Goal: Task Accomplishment & Management: Manage account settings

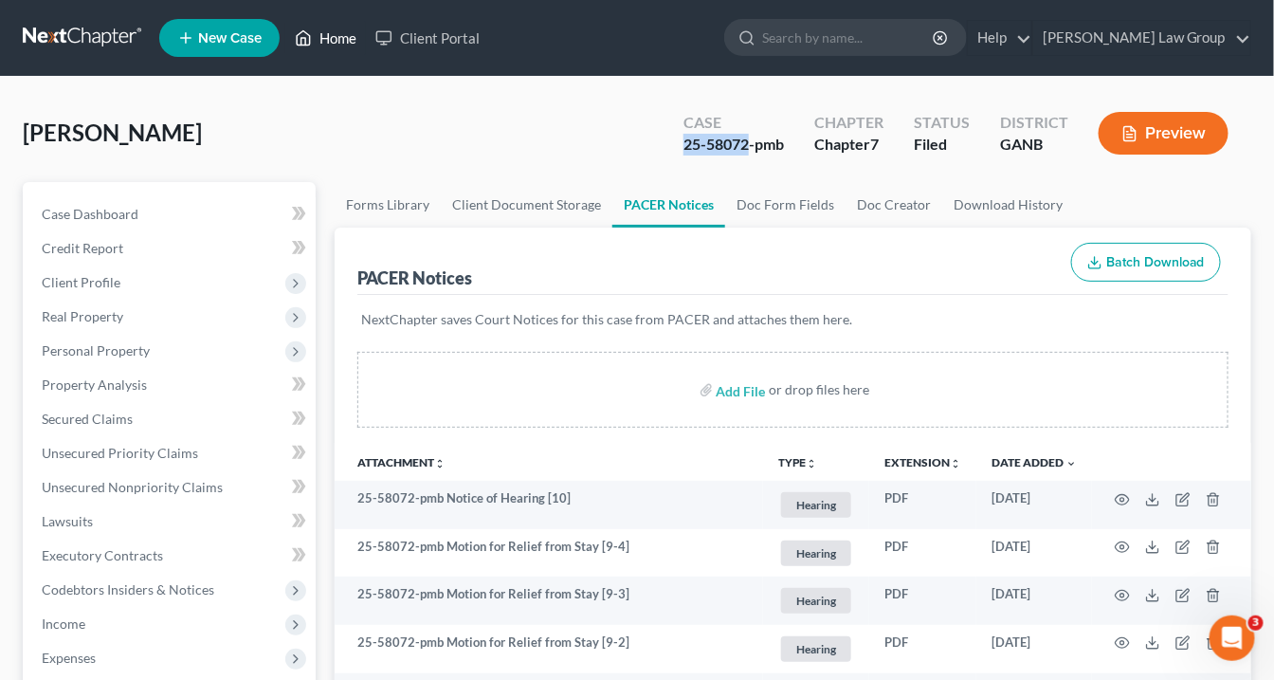
click at [343, 37] on link "Home" at bounding box center [325, 38] width 81 height 34
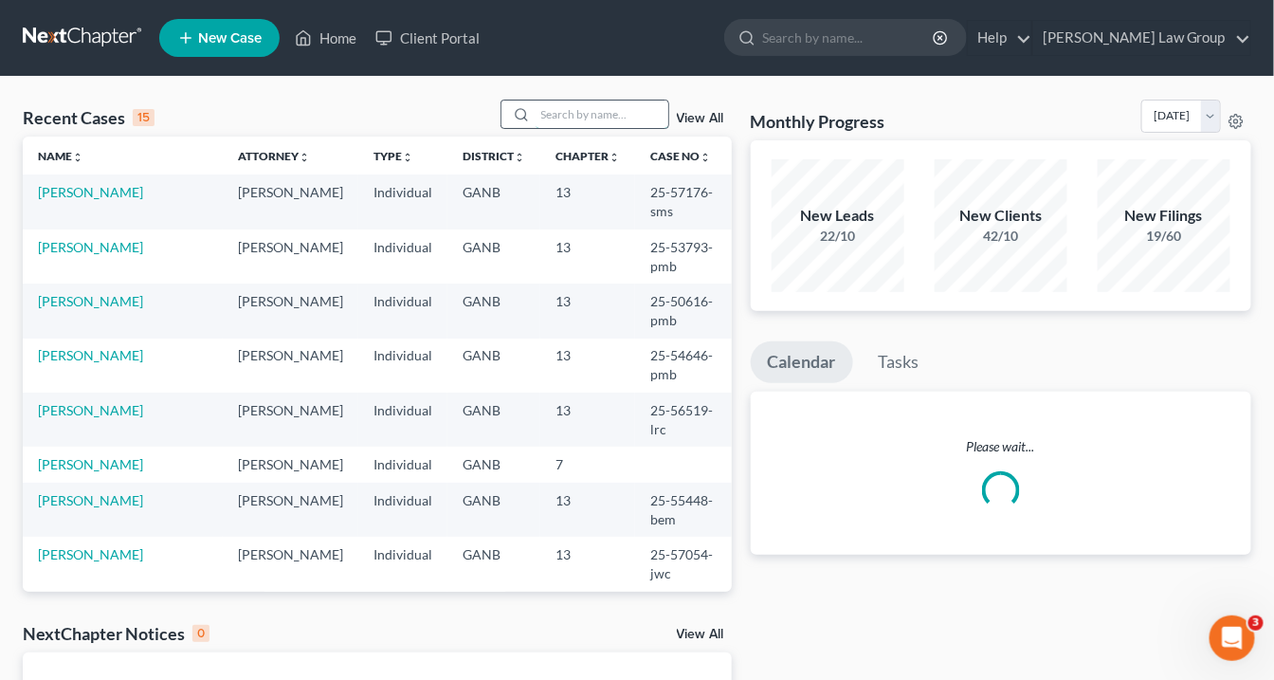
click at [550, 114] on input "search" at bounding box center [602, 114] width 133 height 27
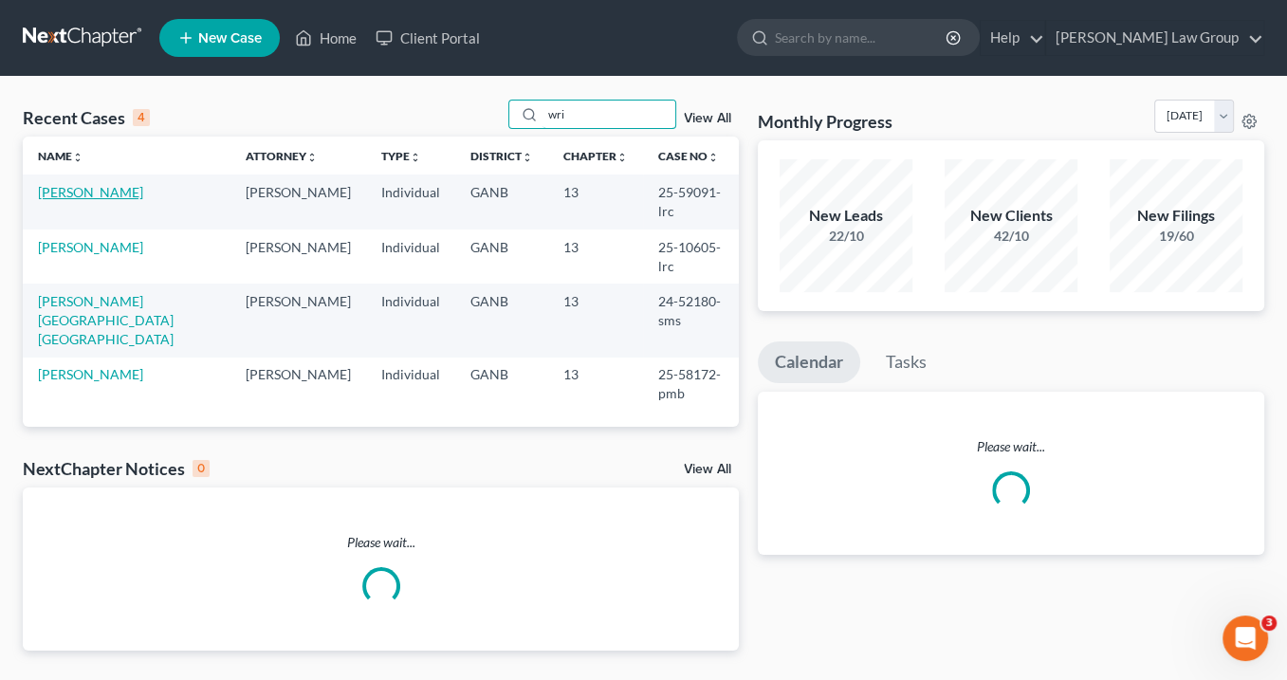
type input "wri"
click at [91, 190] on link "[PERSON_NAME]" at bounding box center [90, 192] width 105 height 16
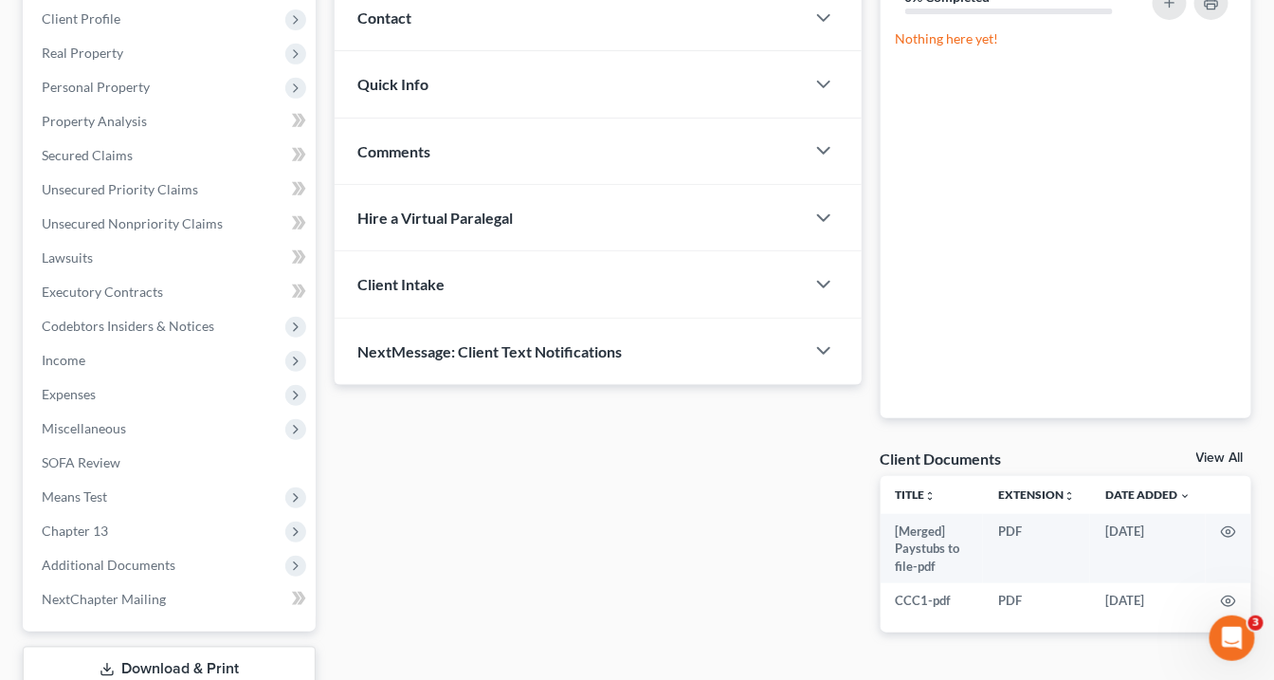
scroll to position [379, 0]
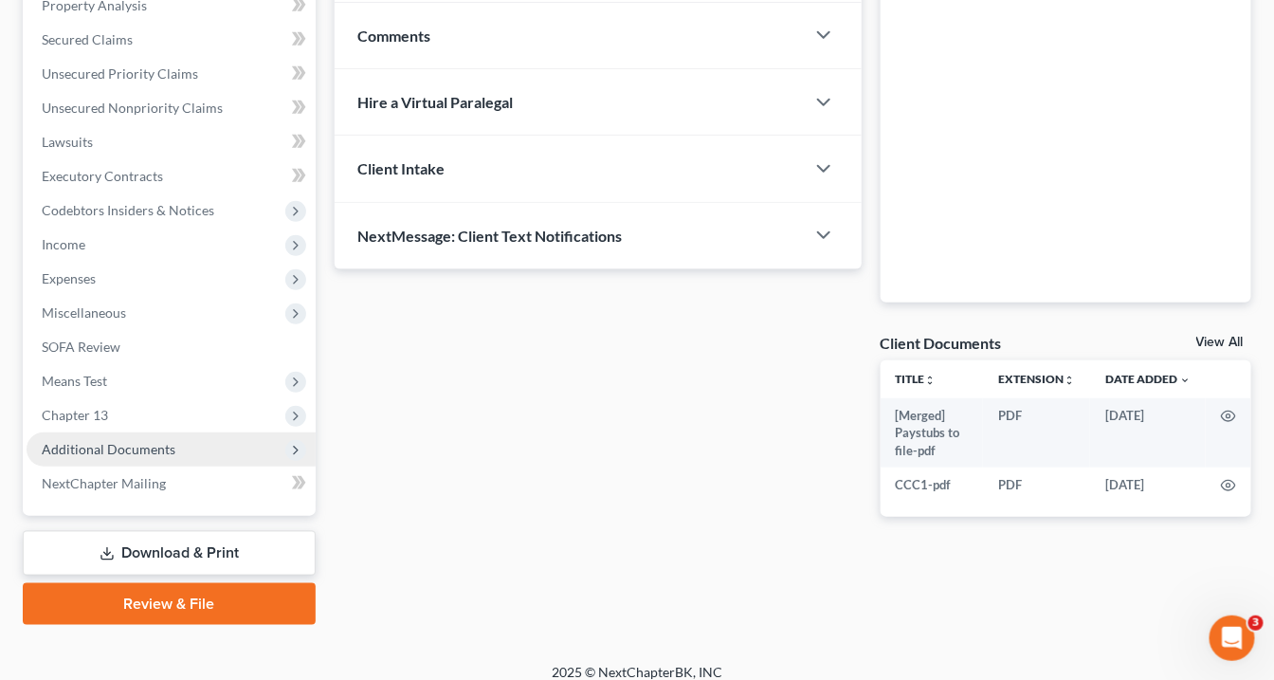
click at [131, 451] on span "Additional Documents" at bounding box center [109, 449] width 134 height 16
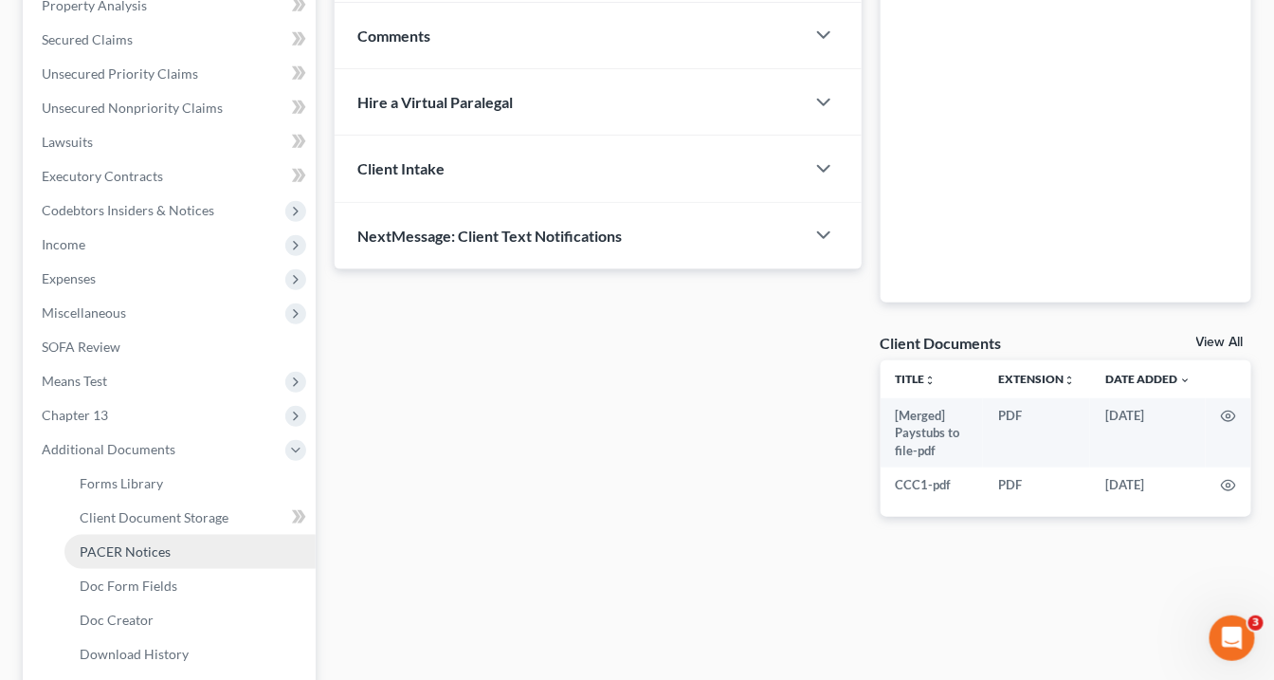
click at [165, 545] on span "PACER Notices" at bounding box center [125, 551] width 91 height 16
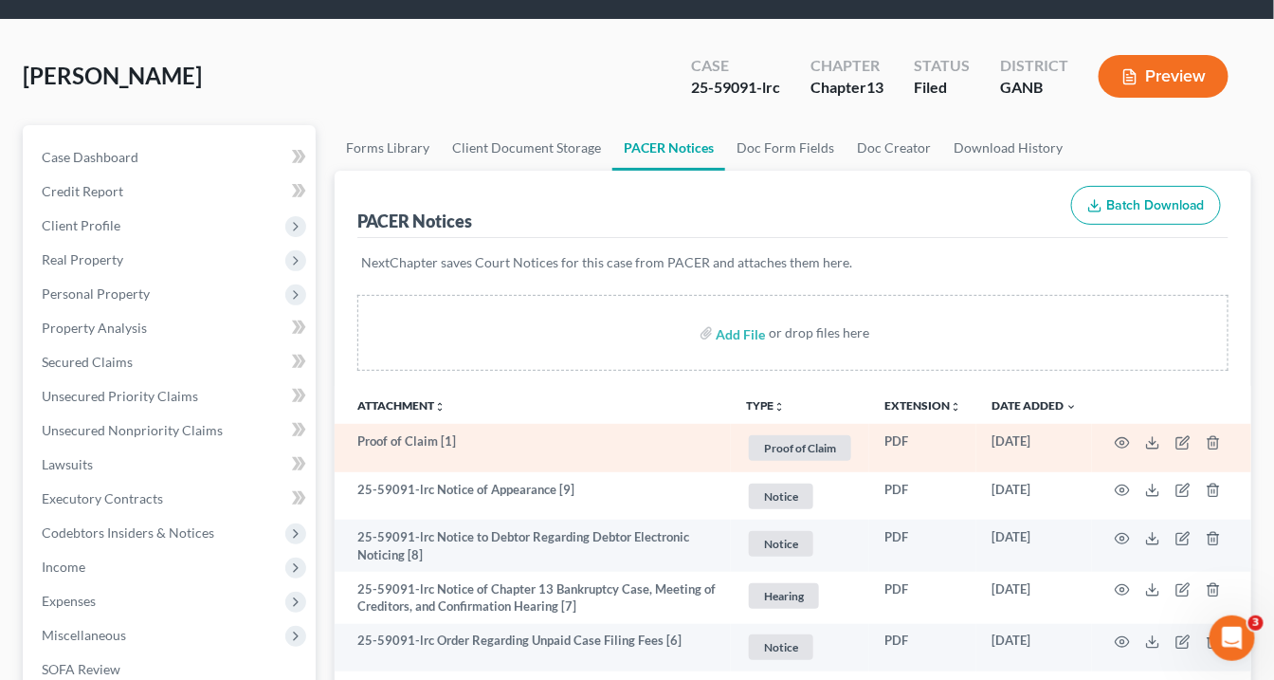
scroll to position [152, 0]
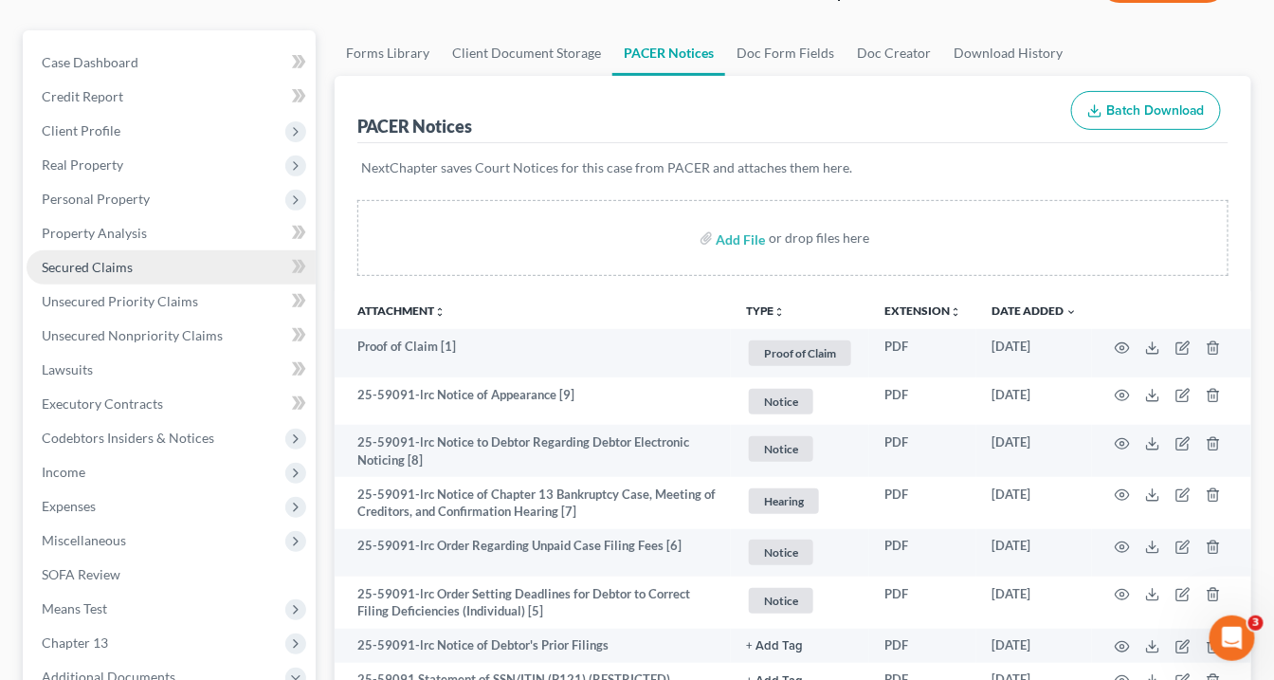
click at [124, 270] on span "Secured Claims" at bounding box center [87, 267] width 91 height 16
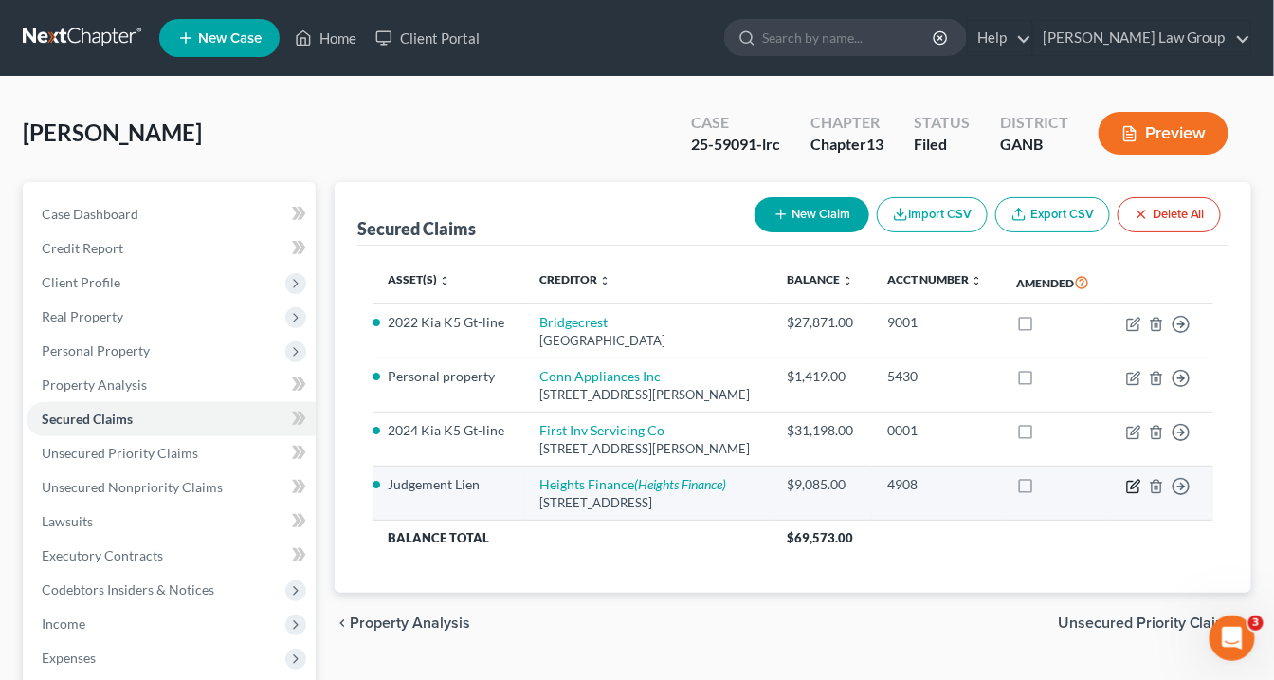
click at [1134, 494] on icon "button" at bounding box center [1133, 486] width 15 height 15
select select "42"
select select "3"
select select "0"
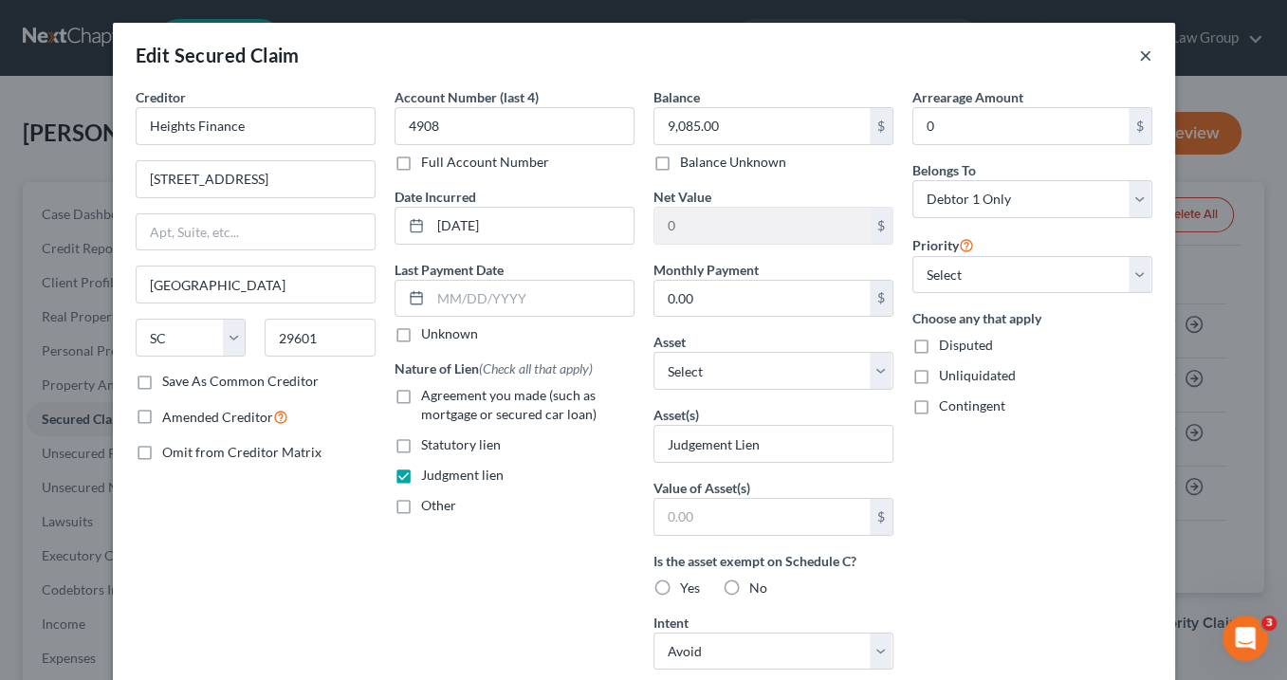
click at [1142, 54] on button "×" at bounding box center [1145, 55] width 13 height 23
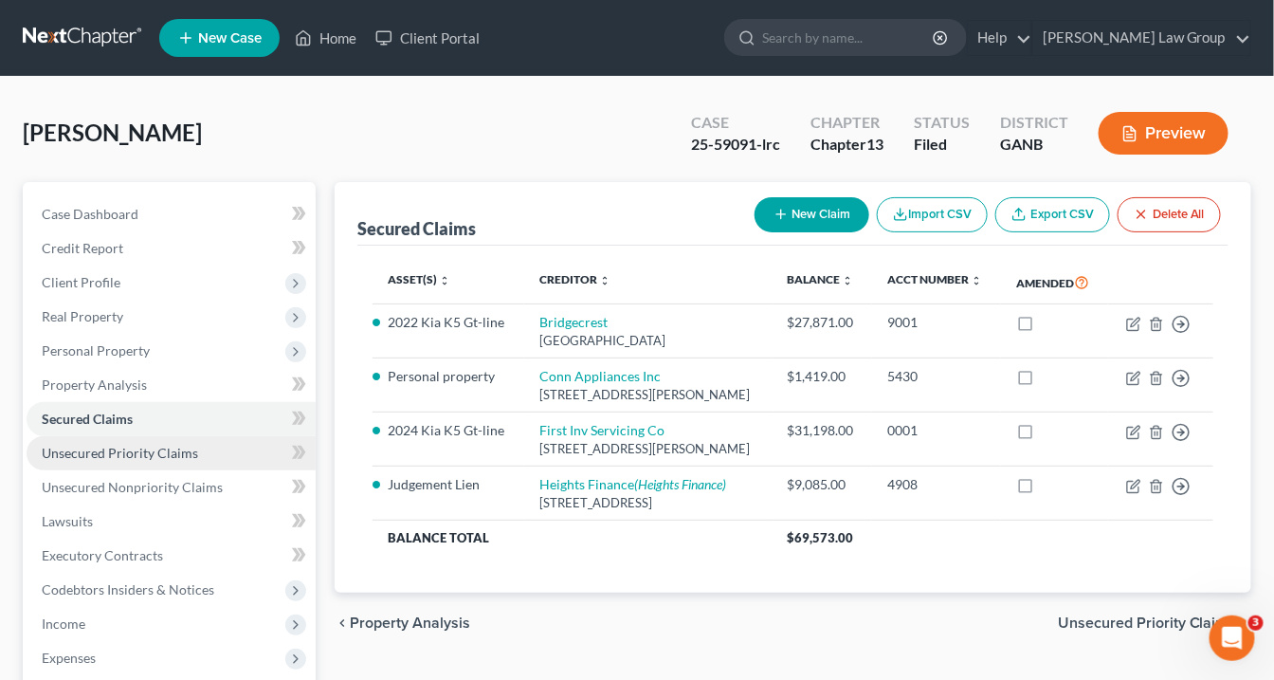
click at [102, 455] on span "Unsecured Priority Claims" at bounding box center [120, 453] width 156 height 16
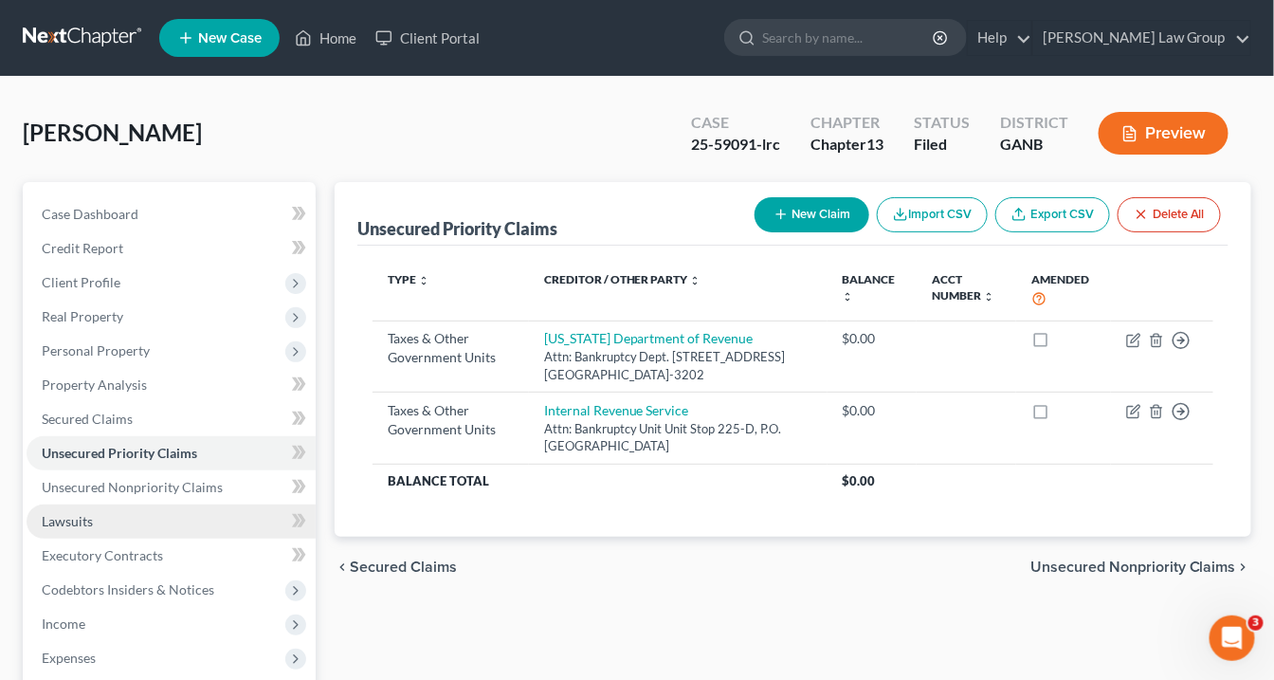
click at [94, 521] on link "Lawsuits" at bounding box center [171, 521] width 289 height 34
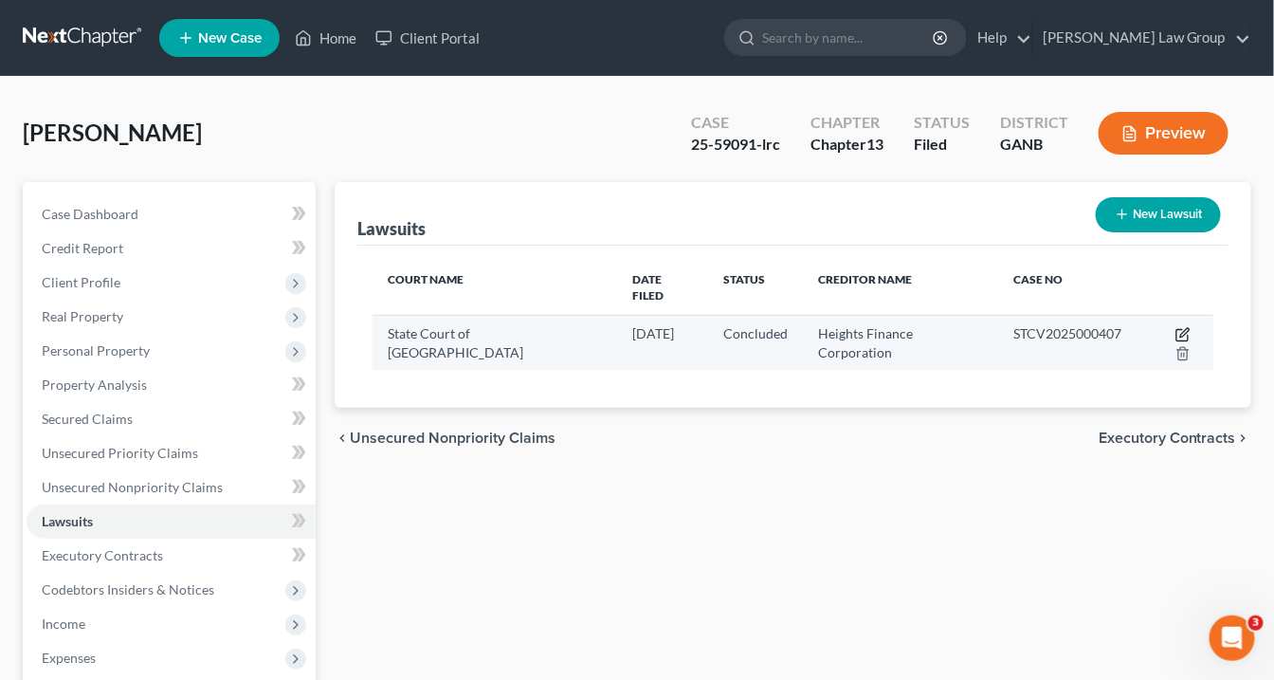
click at [1176, 327] on icon "button" at bounding box center [1183, 334] width 15 height 15
select select "10"
select select "2"
select select "1"
select select "42"
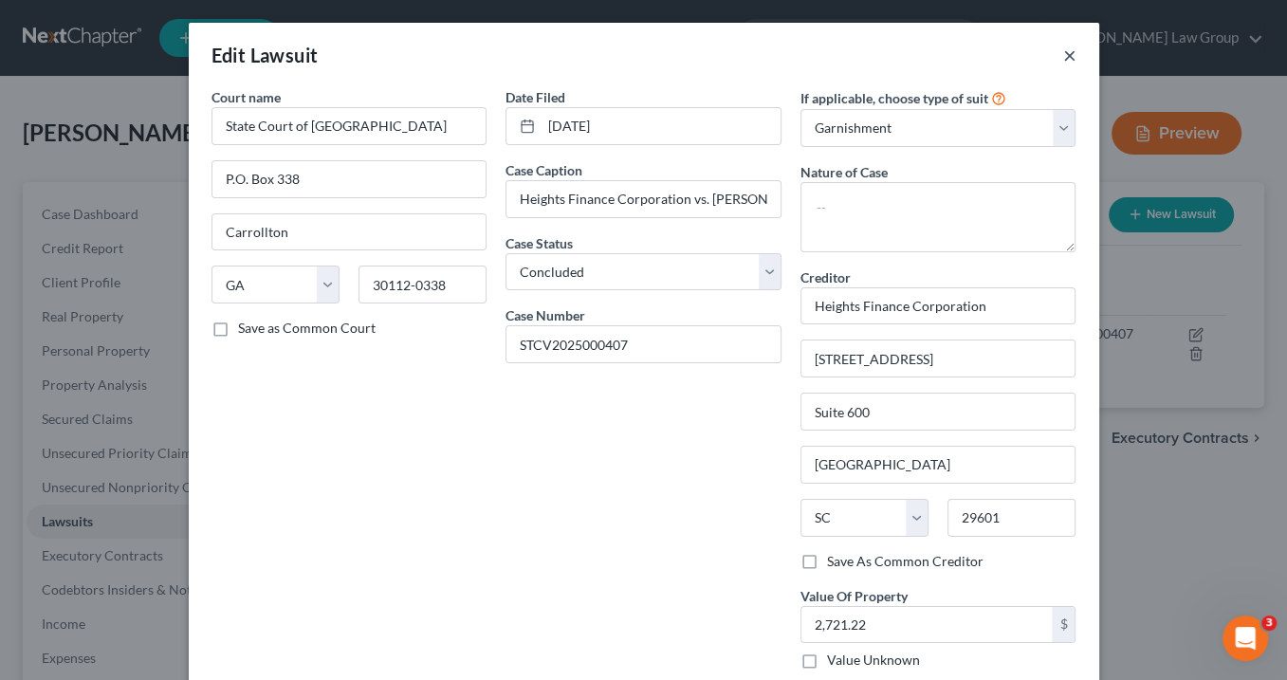
click at [1063, 56] on button "×" at bounding box center [1069, 55] width 13 height 23
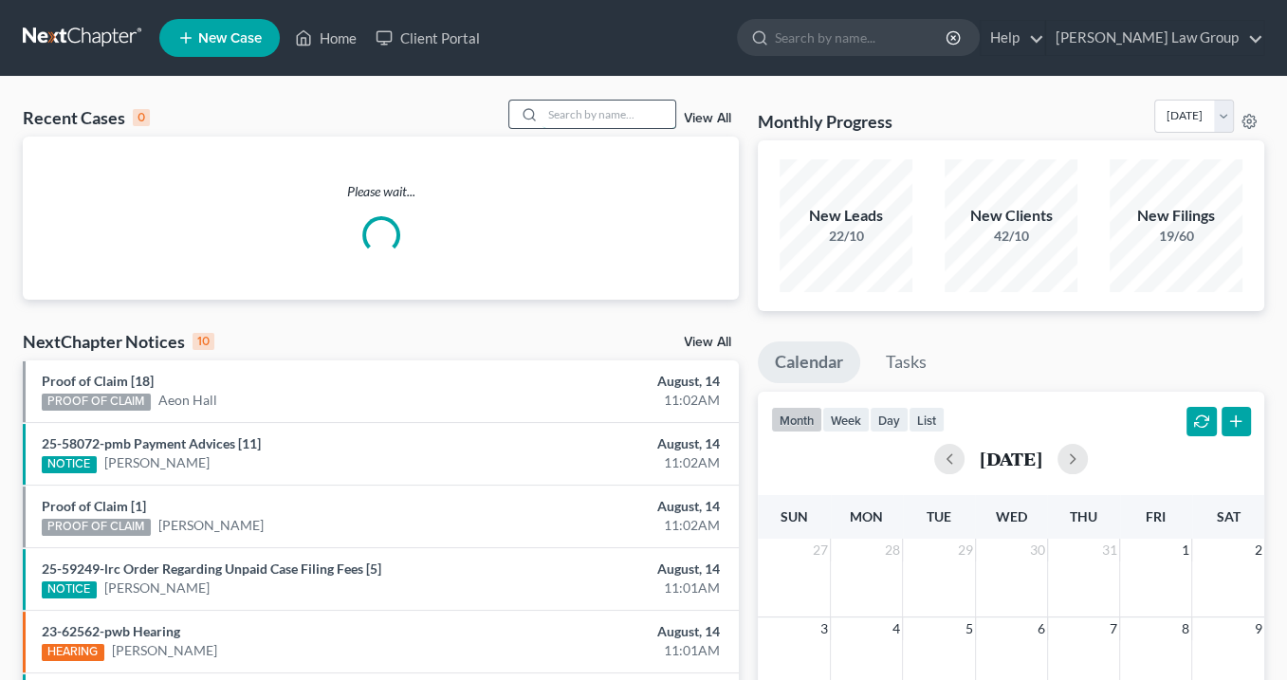
click at [557, 114] on input "search" at bounding box center [608, 114] width 133 height 27
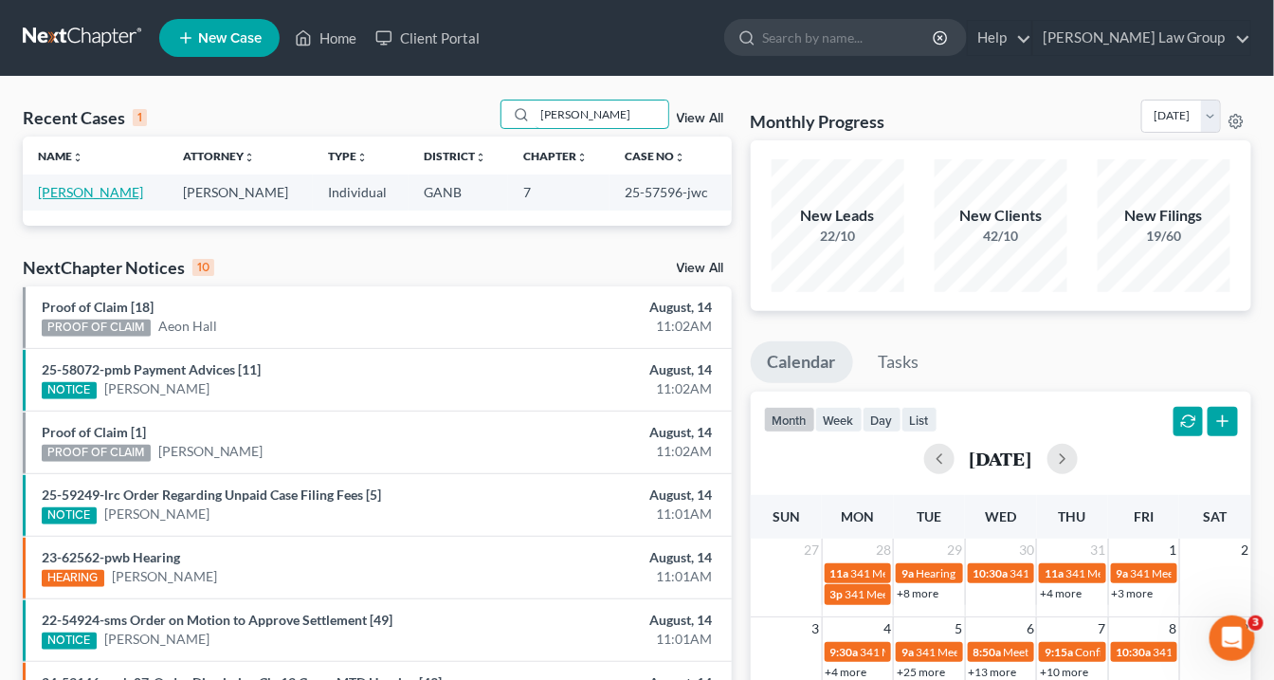
type input "[PERSON_NAME]"
click at [111, 192] on link "[PERSON_NAME]" at bounding box center [90, 192] width 105 height 16
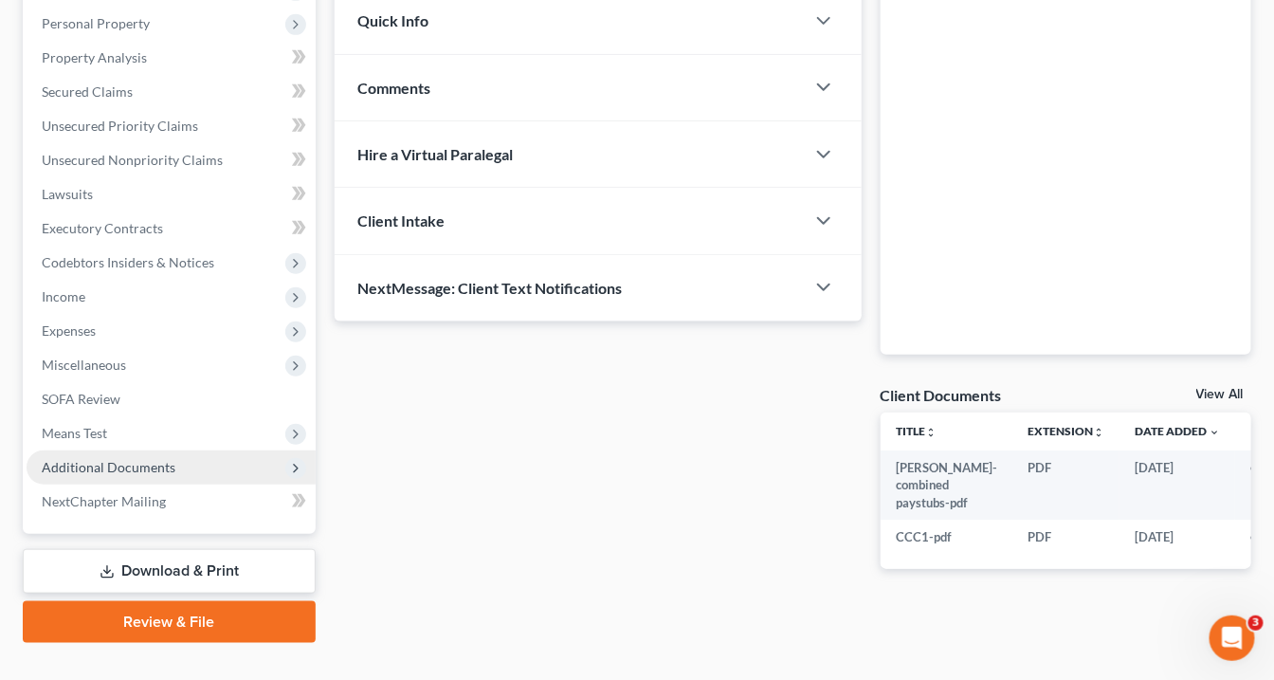
scroll to position [359, 0]
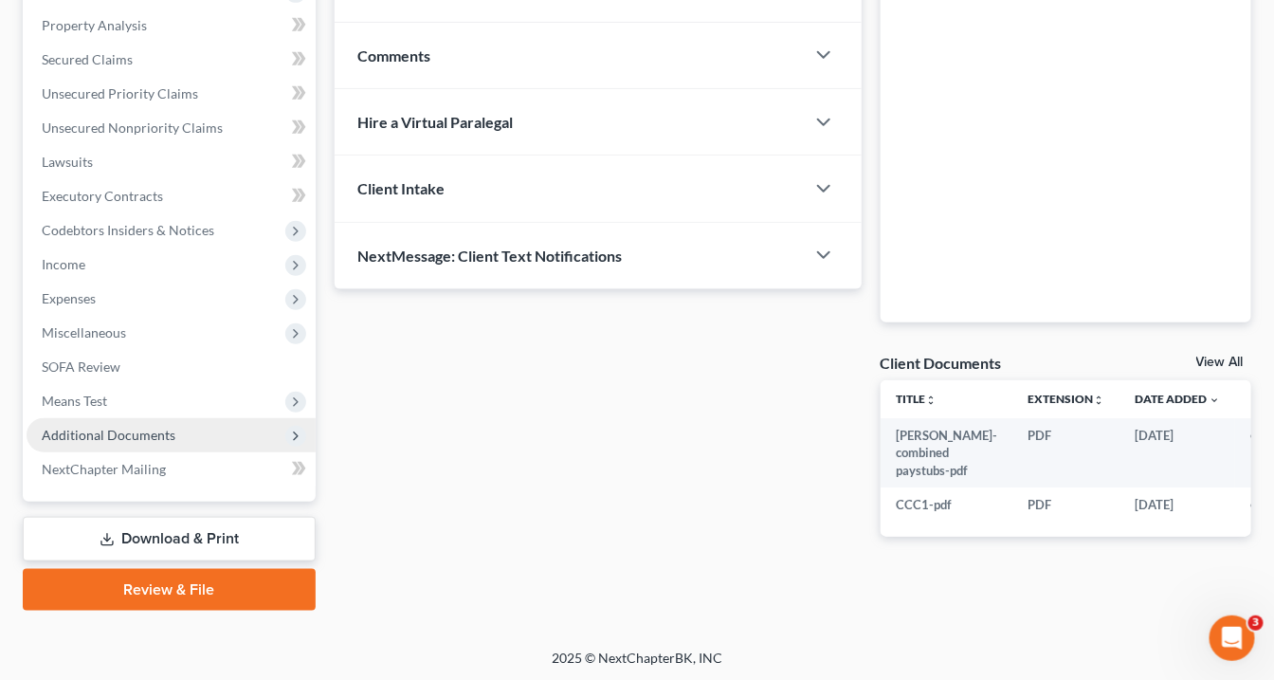
click at [126, 429] on span "Additional Documents" at bounding box center [109, 435] width 134 height 16
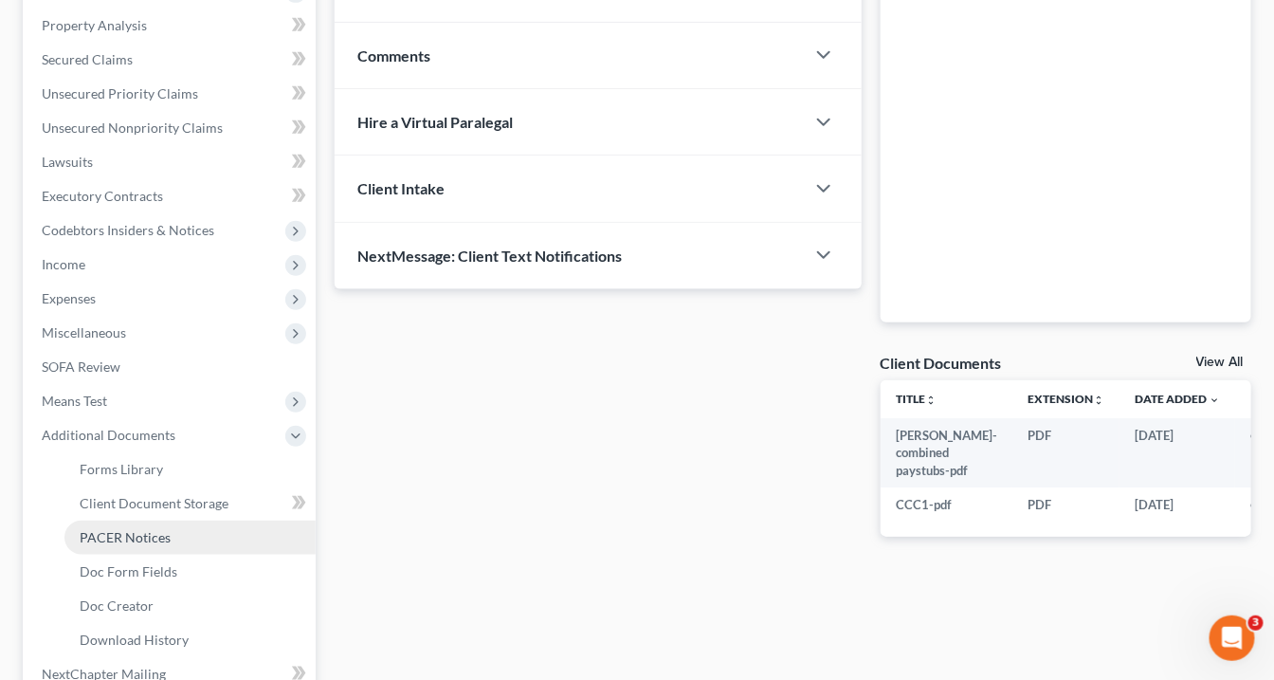
click at [143, 540] on span "PACER Notices" at bounding box center [125, 537] width 91 height 16
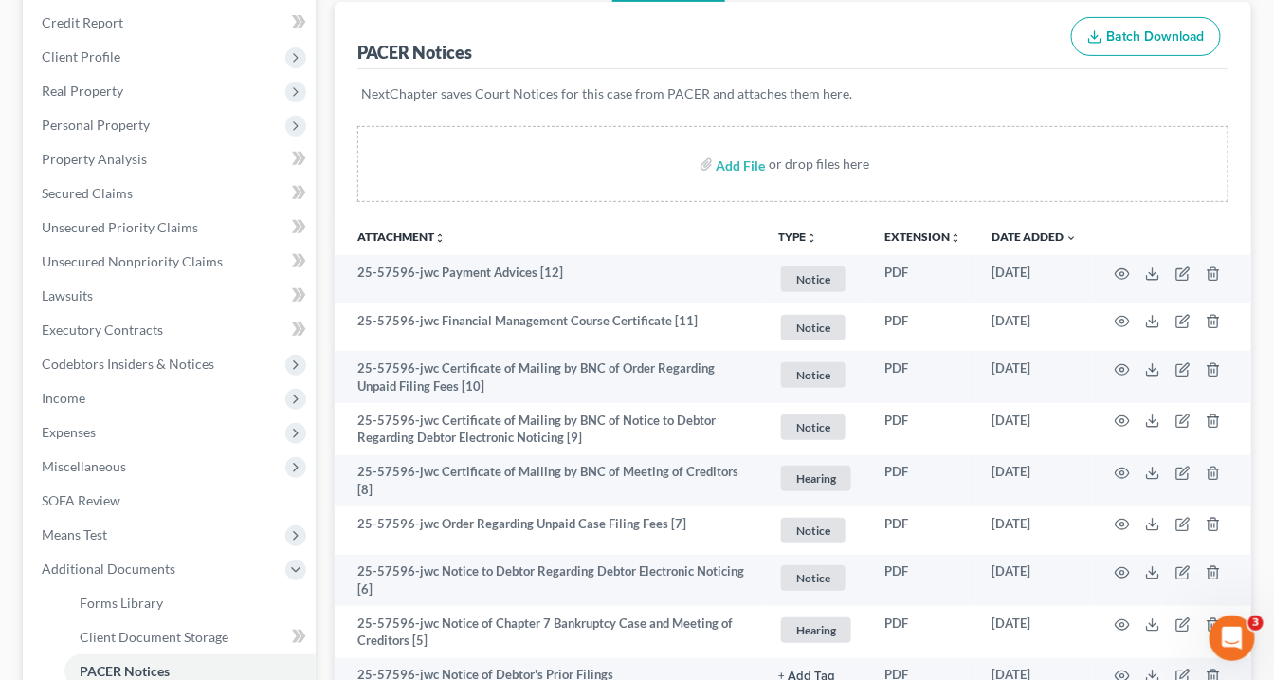
scroll to position [228, 0]
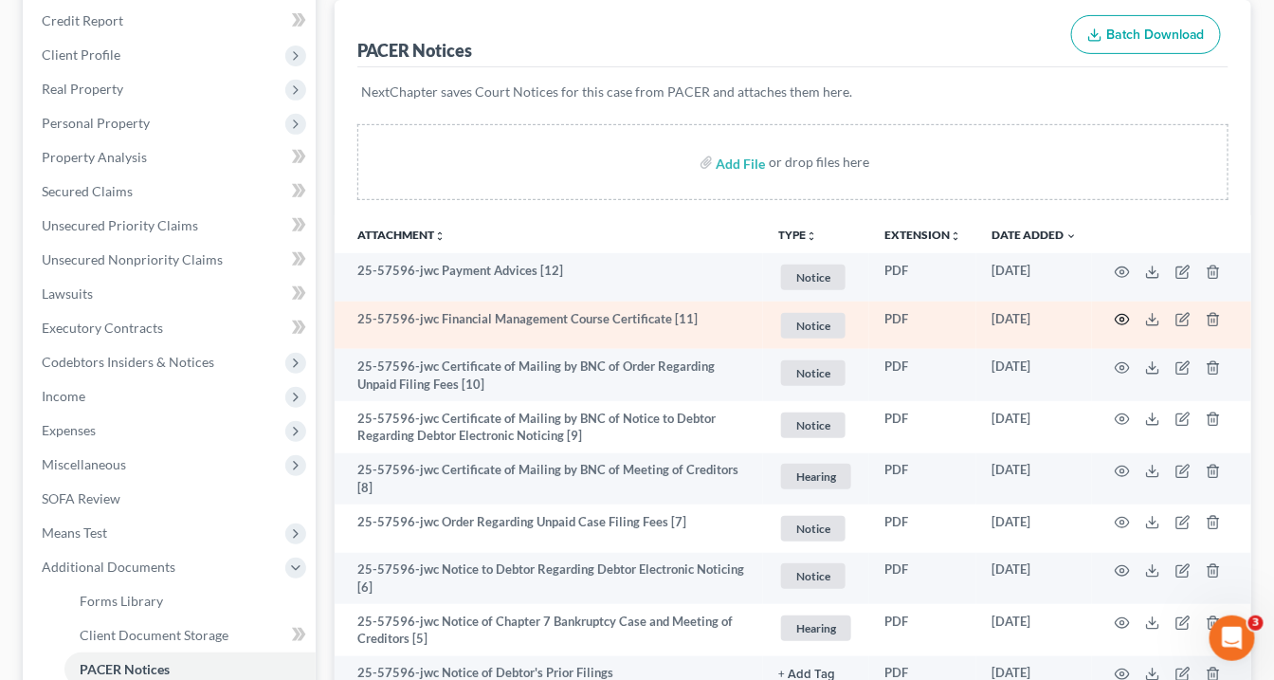
click at [1121, 313] on icon "button" at bounding box center [1122, 319] width 15 height 15
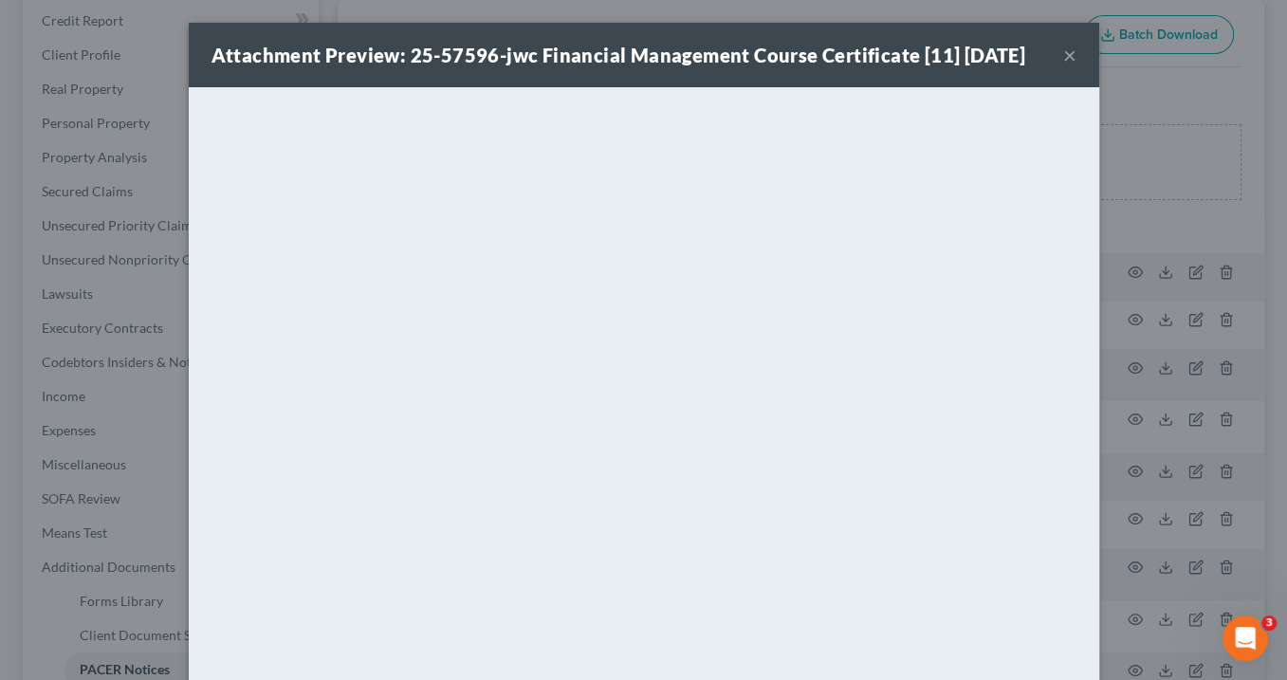
click at [1065, 50] on button "×" at bounding box center [1069, 55] width 13 height 23
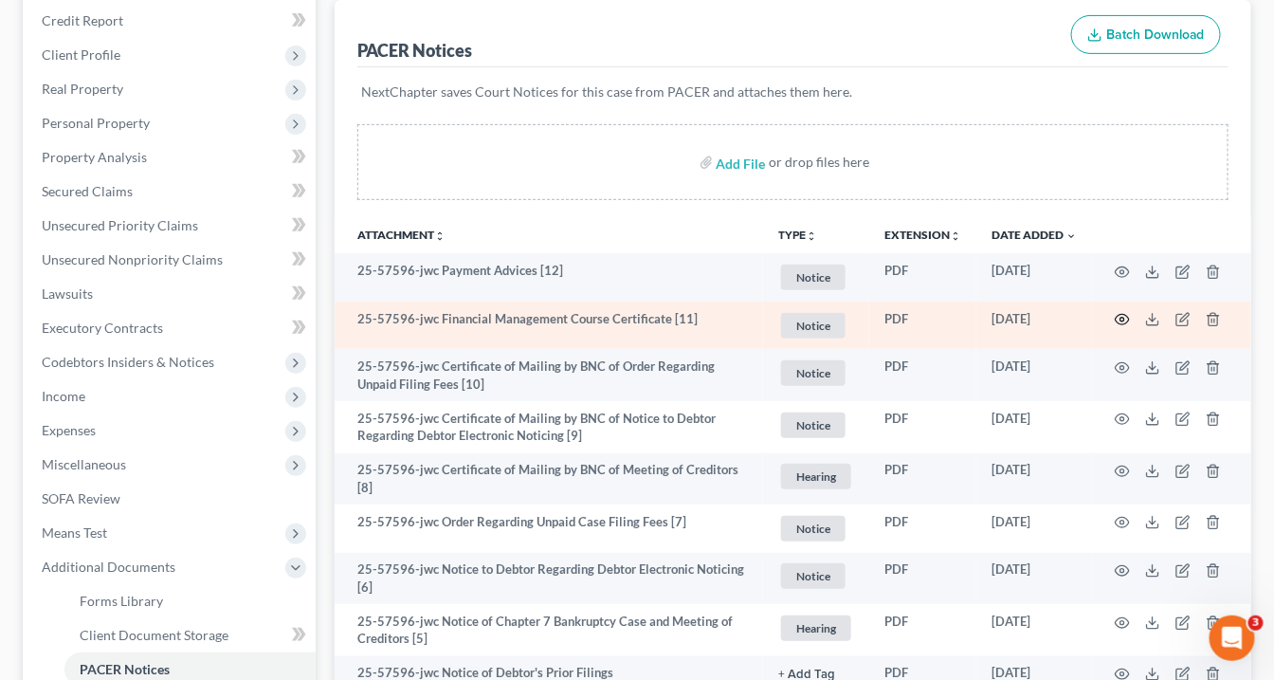
click at [1124, 314] on icon "button" at bounding box center [1122, 319] width 15 height 15
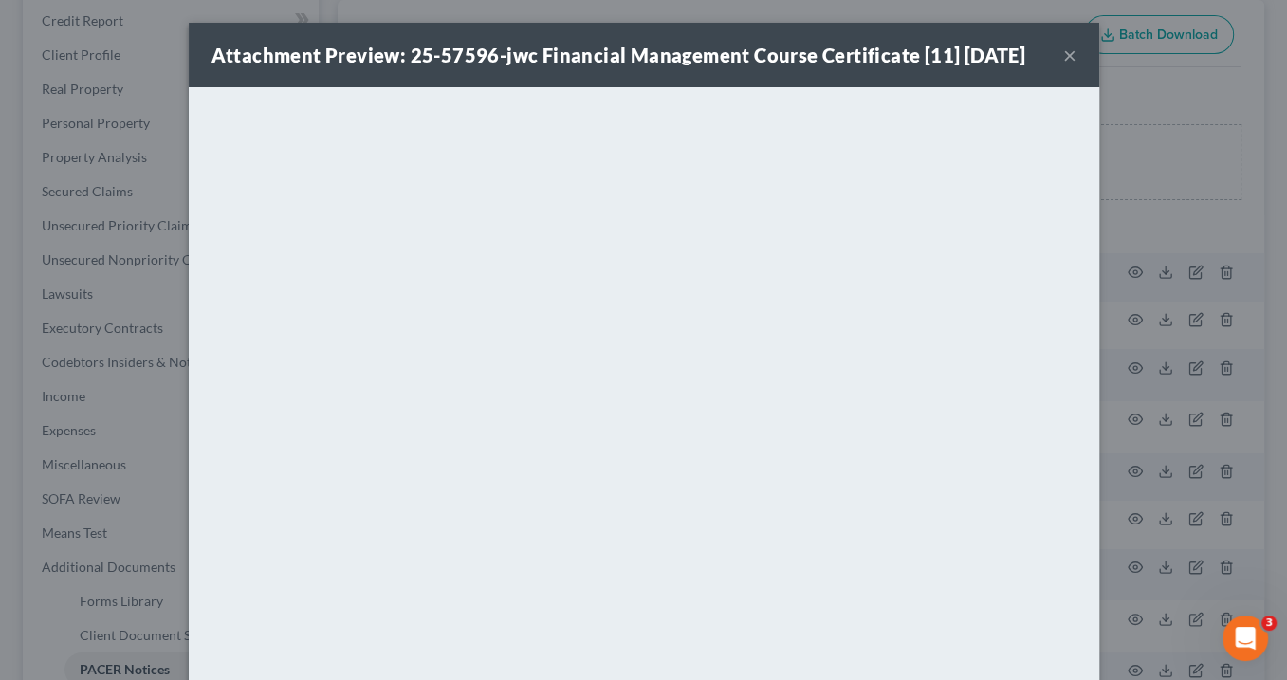
click at [1065, 50] on button "×" at bounding box center [1069, 55] width 13 height 23
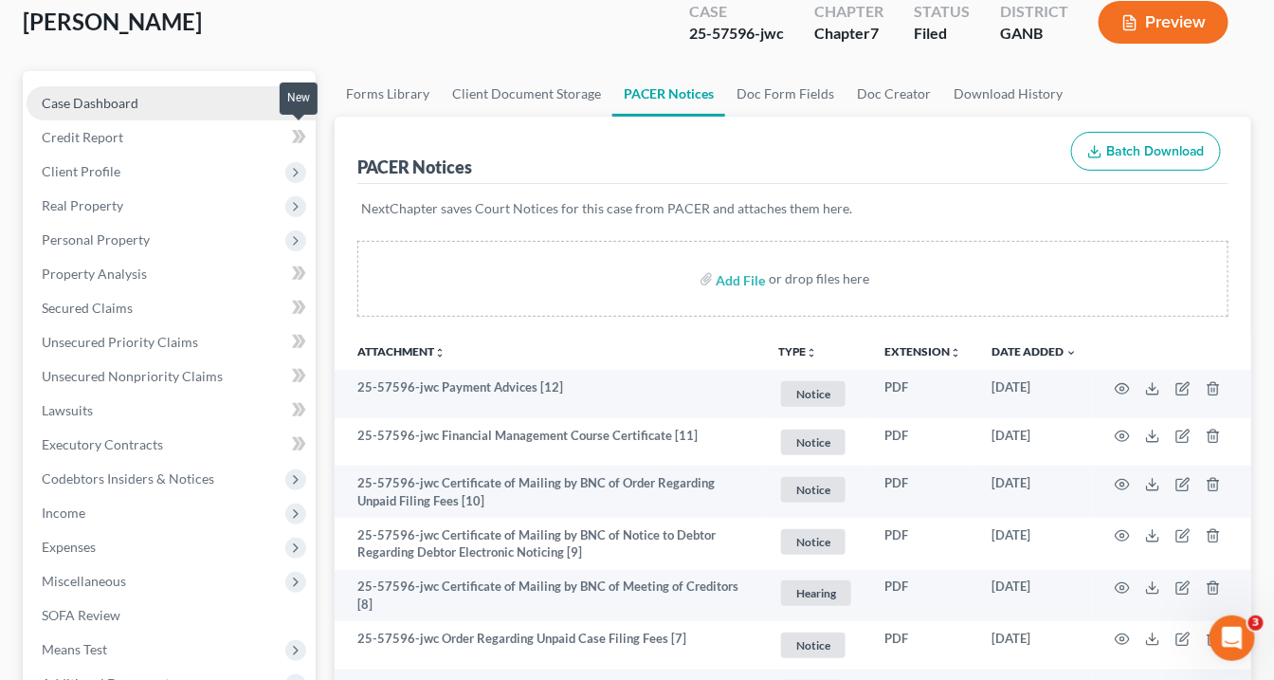
scroll to position [0, 0]
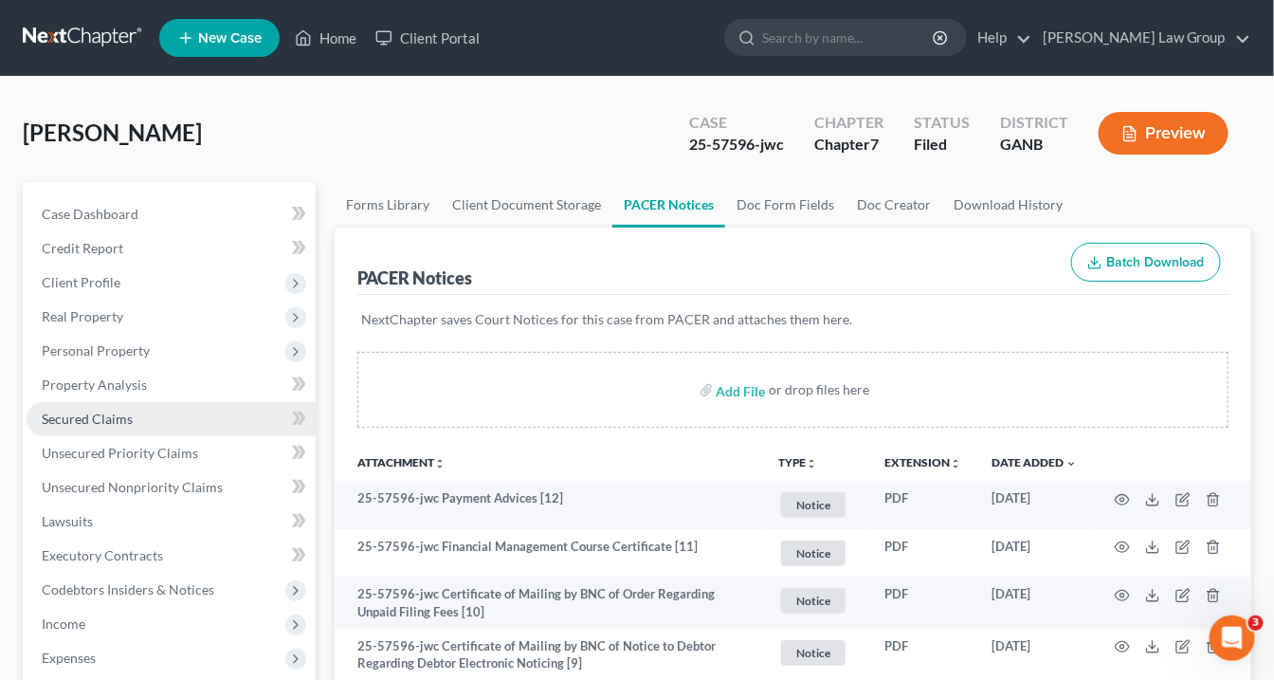
click at [136, 414] on link "Secured Claims" at bounding box center [171, 419] width 289 height 34
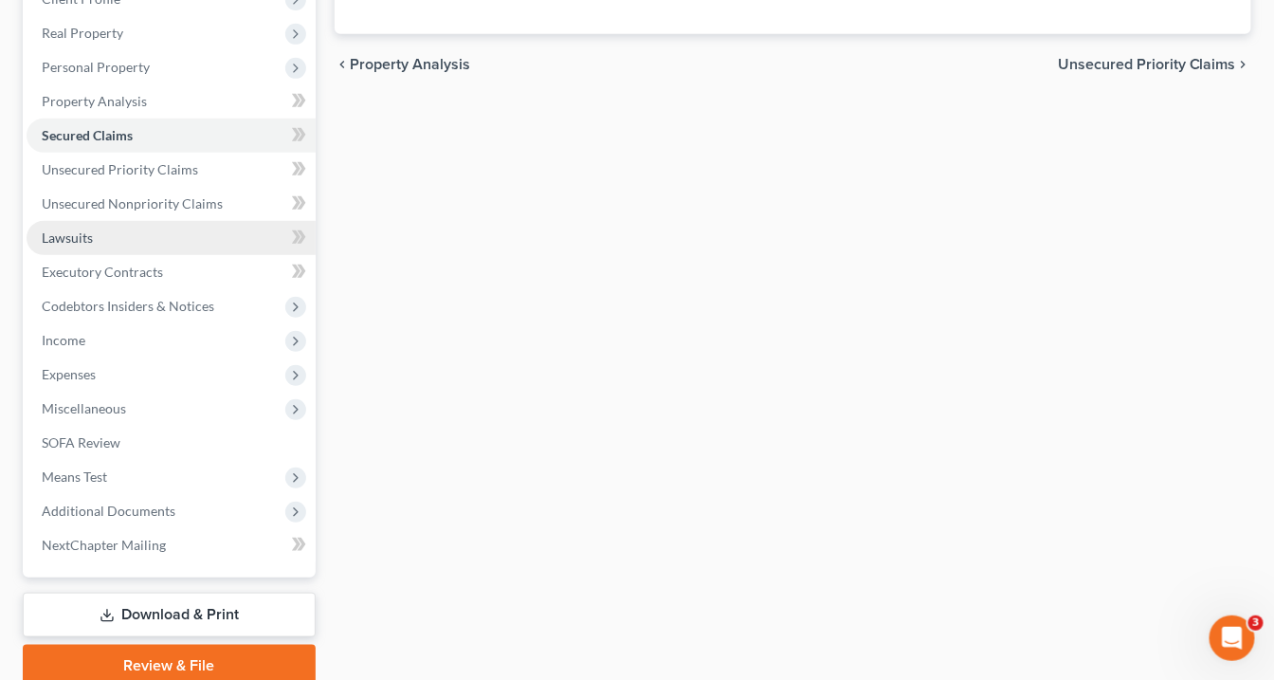
scroll to position [132, 0]
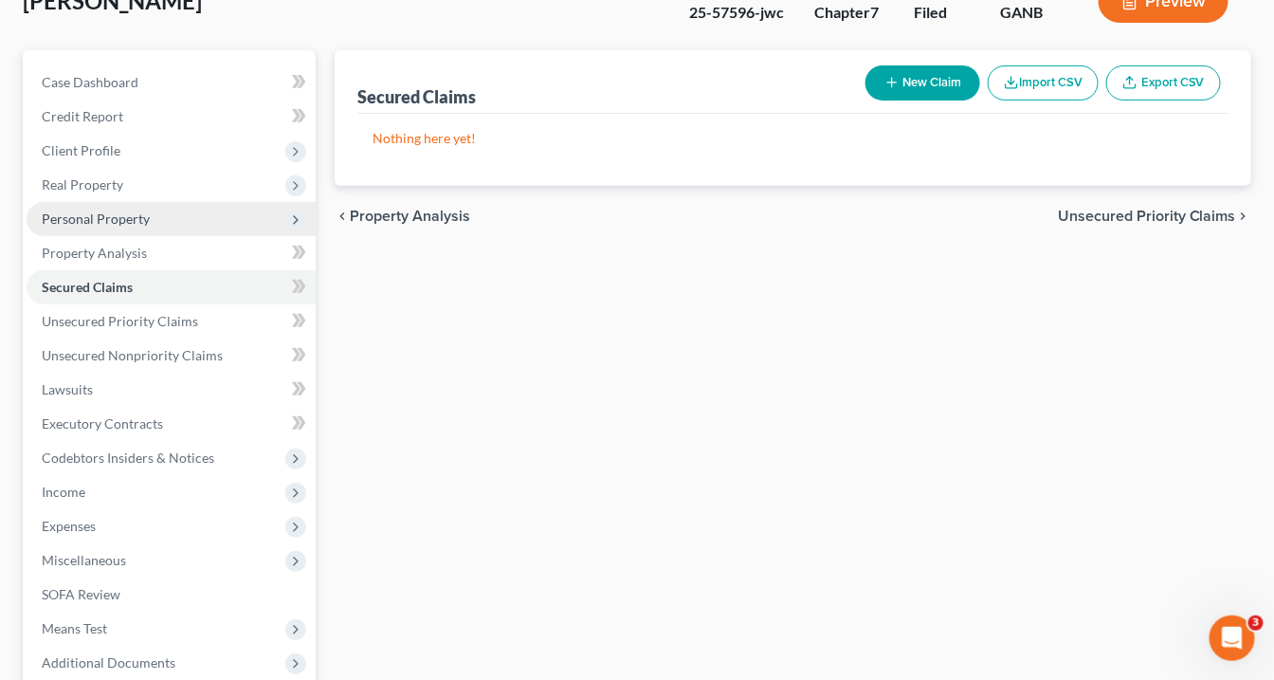
click at [82, 217] on span "Personal Property" at bounding box center [96, 219] width 108 height 16
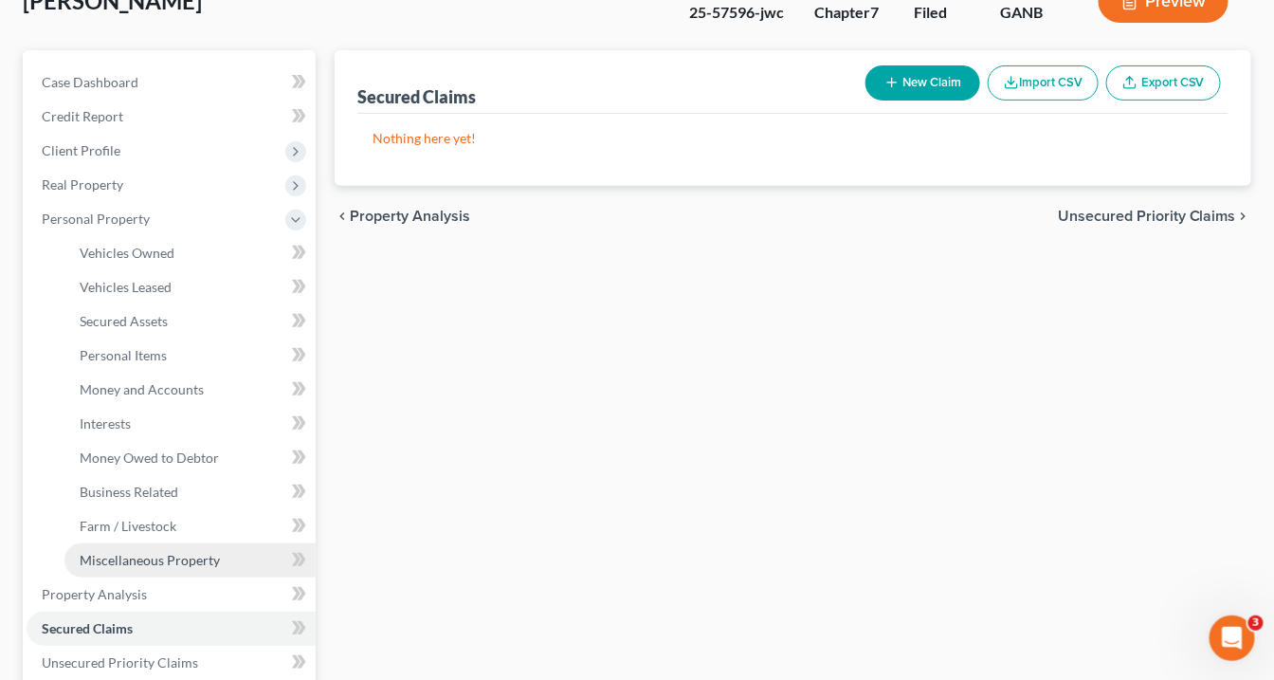
click at [168, 554] on span "Miscellaneous Property" at bounding box center [150, 560] width 140 height 16
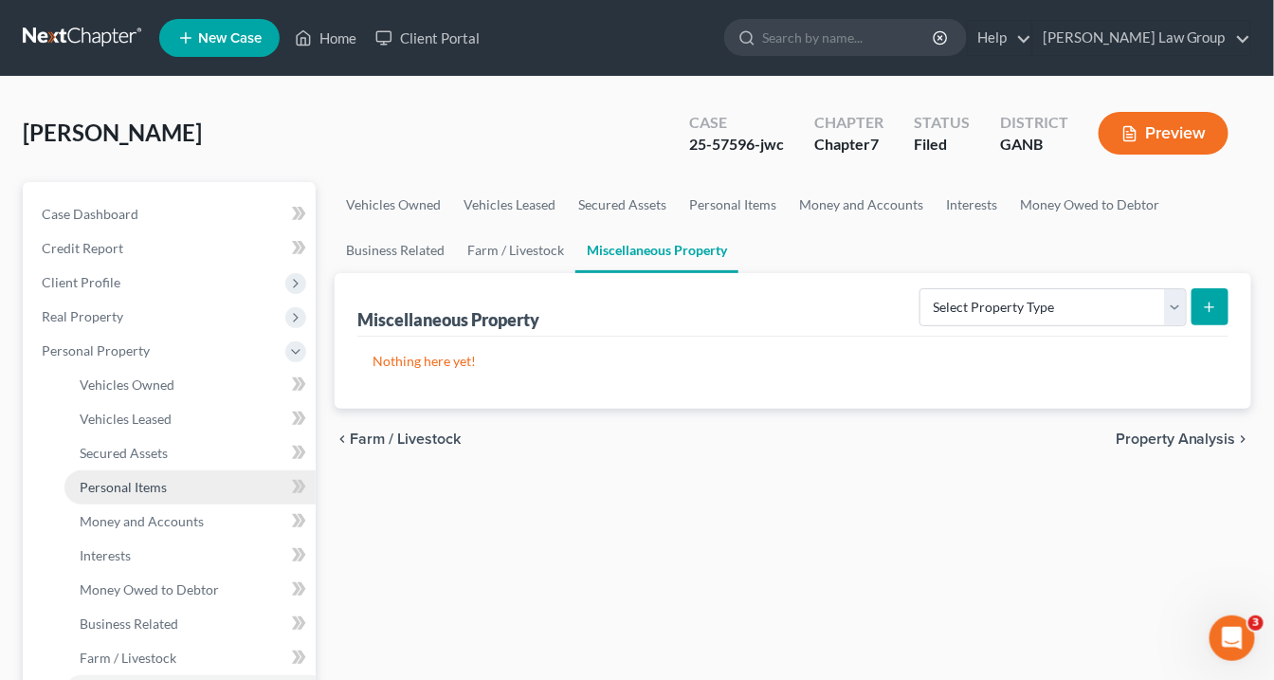
click at [164, 485] on span "Personal Items" at bounding box center [123, 487] width 87 height 16
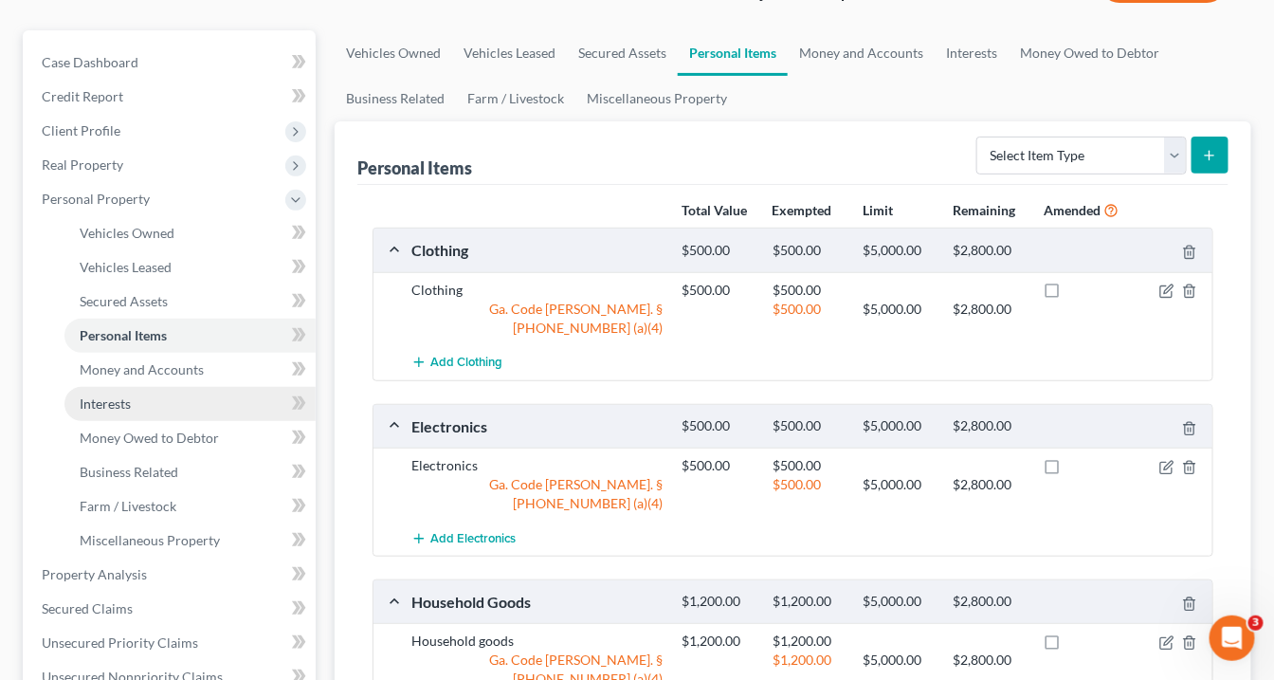
click at [125, 401] on span "Interests" at bounding box center [105, 403] width 51 height 16
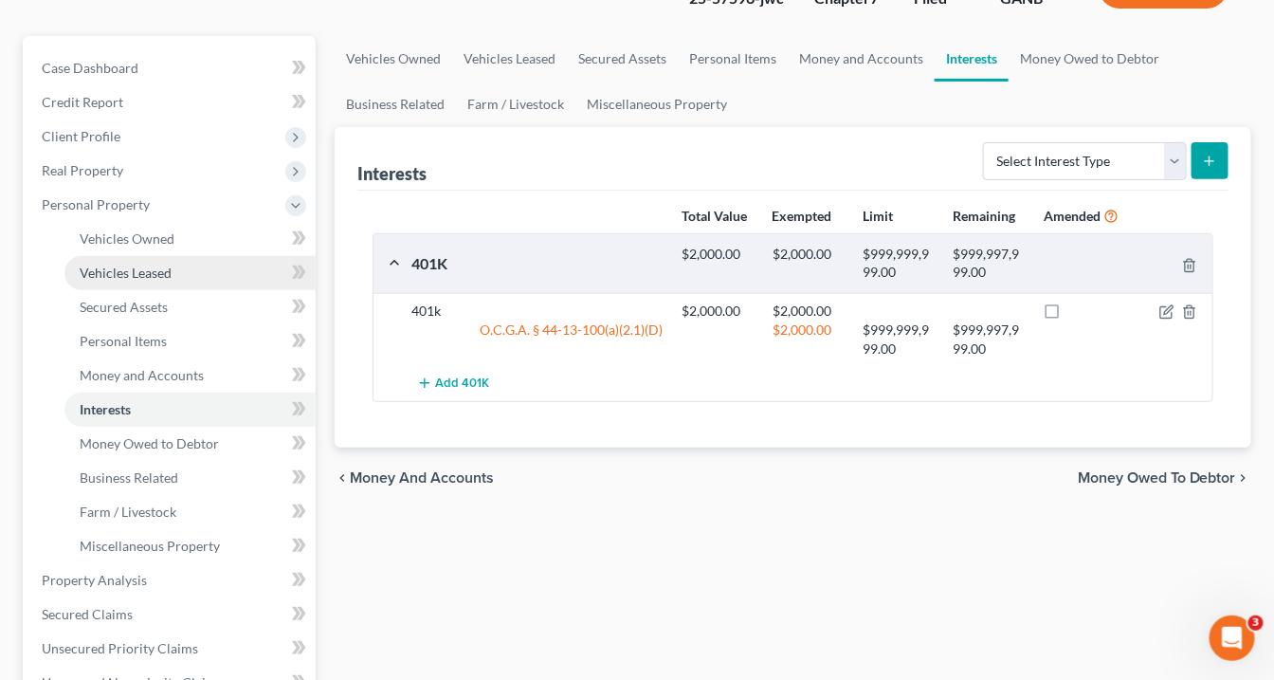
scroll to position [228, 0]
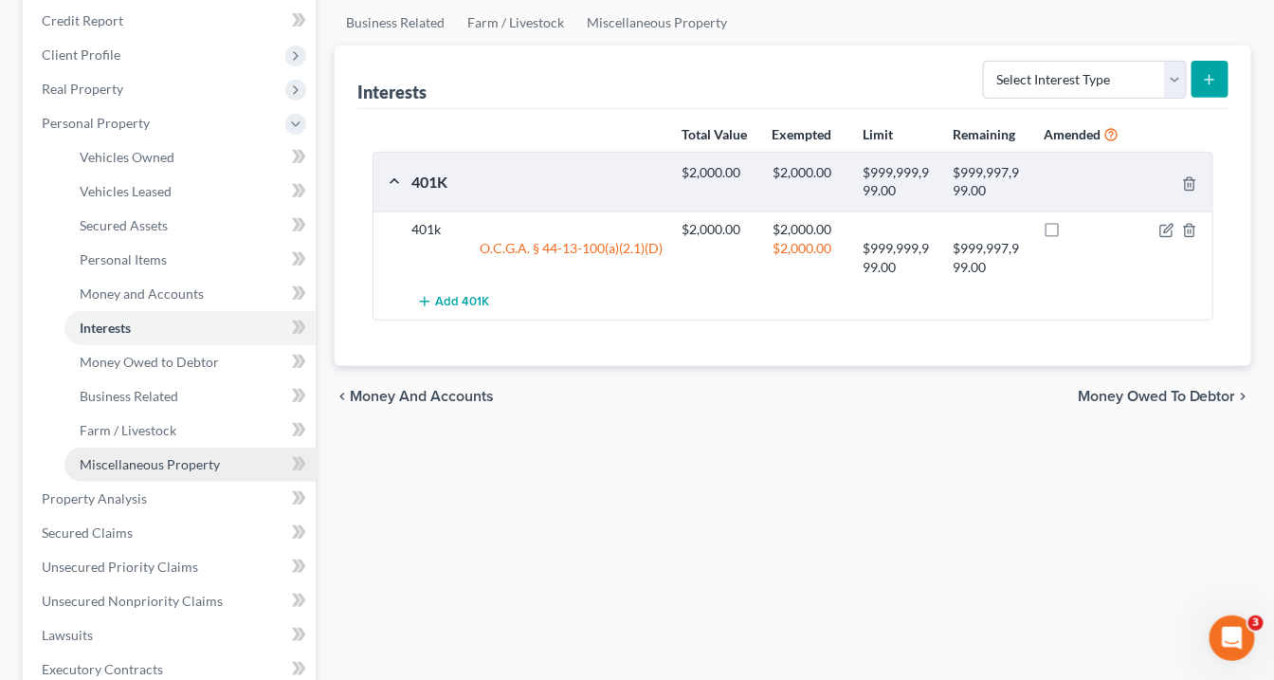
click at [176, 466] on span "Miscellaneous Property" at bounding box center [150, 464] width 140 height 16
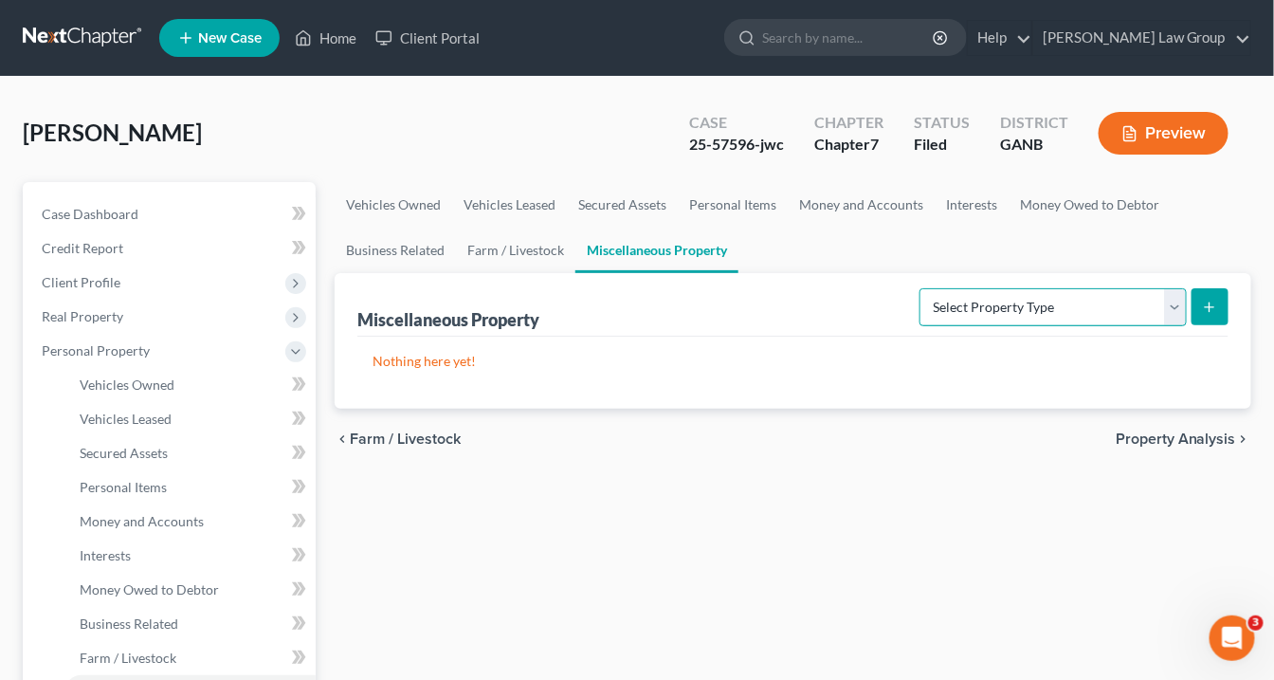
click at [1177, 303] on select "Select Property Type Assigned for Creditor Benefit [DATE] Holding for Another N…" at bounding box center [1053, 307] width 267 height 38
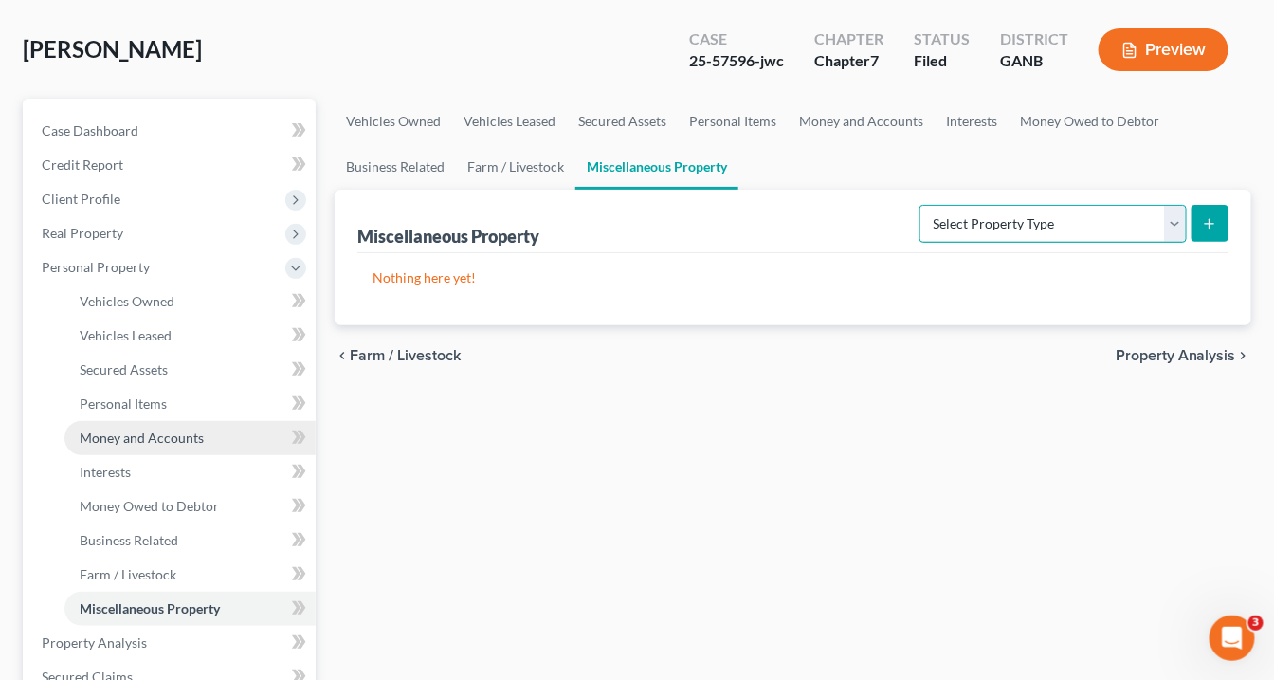
scroll to position [152, 0]
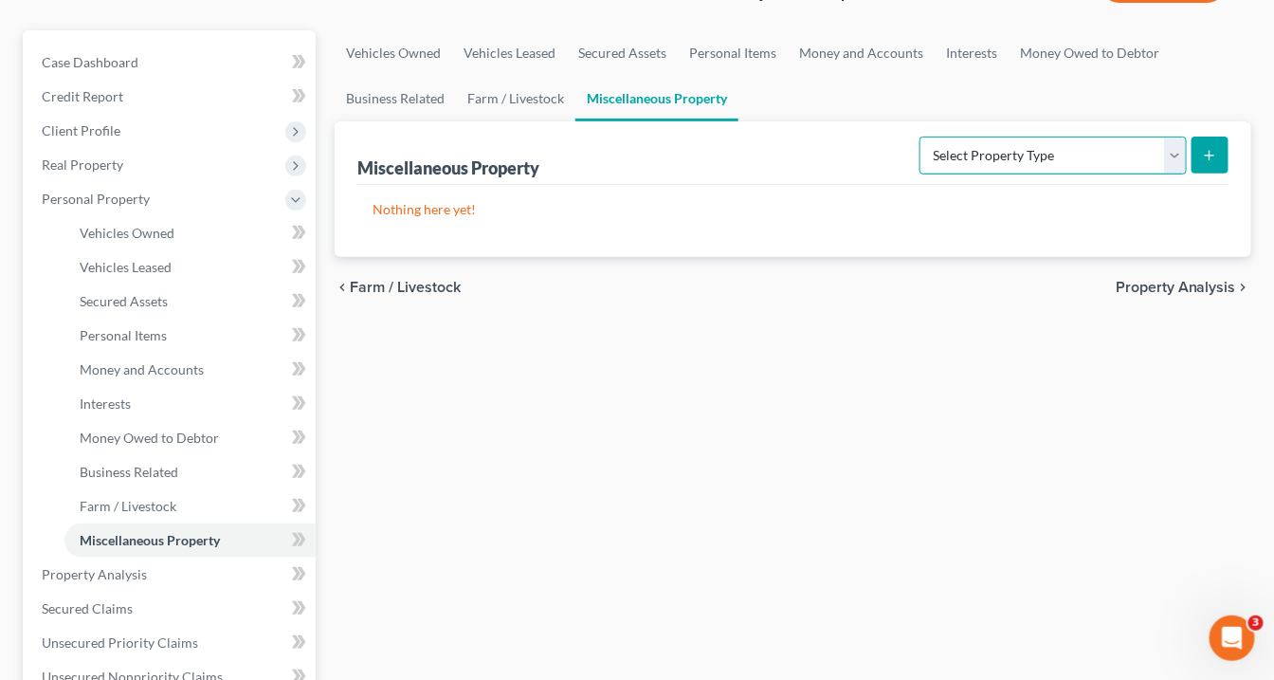
click at [1170, 155] on select "Select Property Type Assigned for Creditor Benefit [DATE] Holding for Another N…" at bounding box center [1053, 156] width 267 height 38
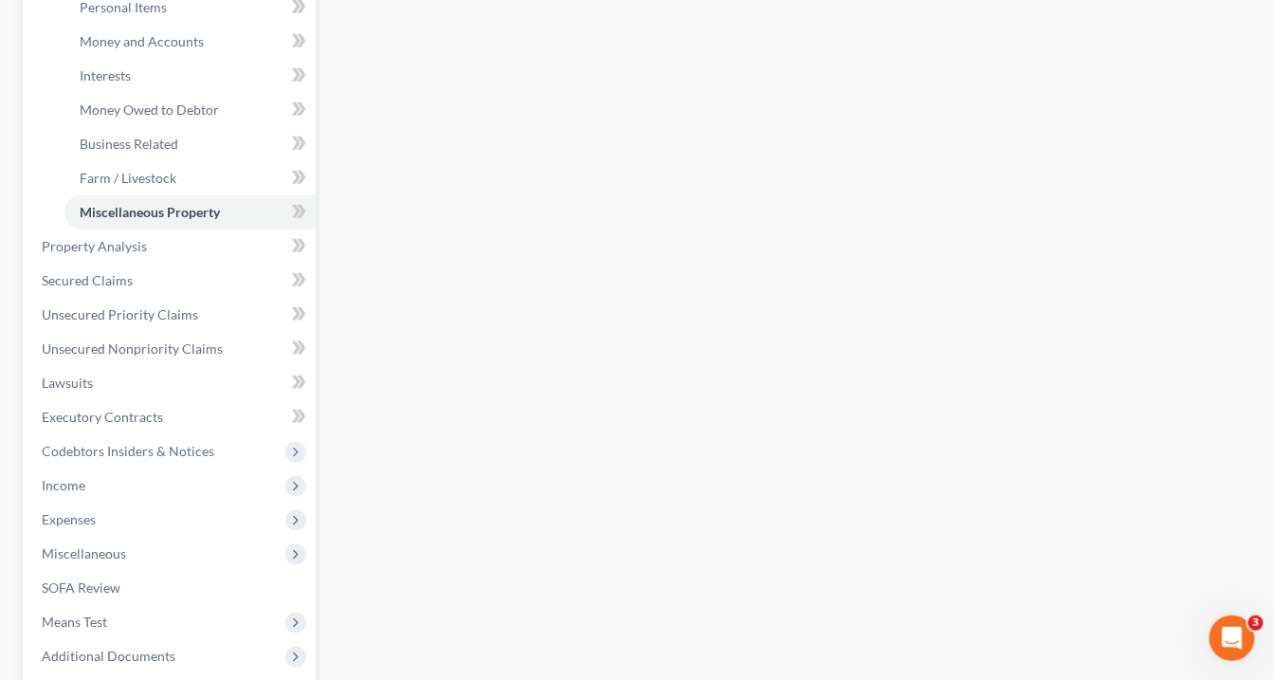
scroll to position [531, 0]
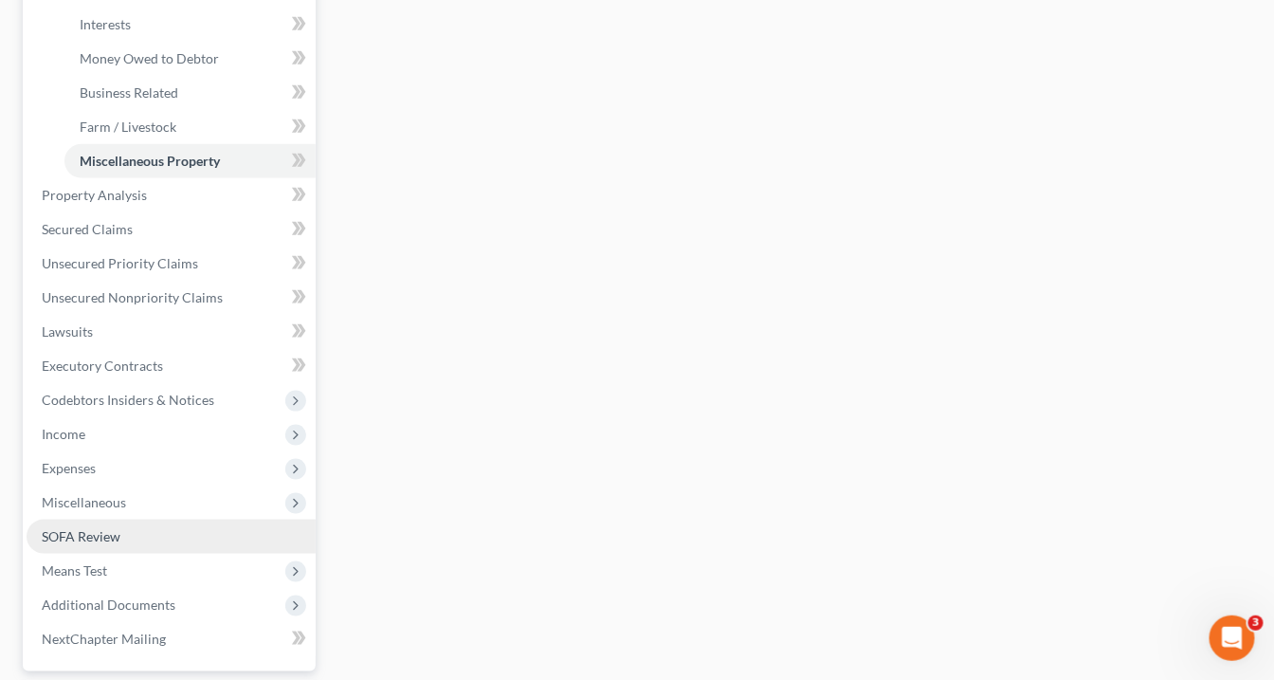
click at [87, 537] on span "SOFA Review" at bounding box center [81, 536] width 79 height 16
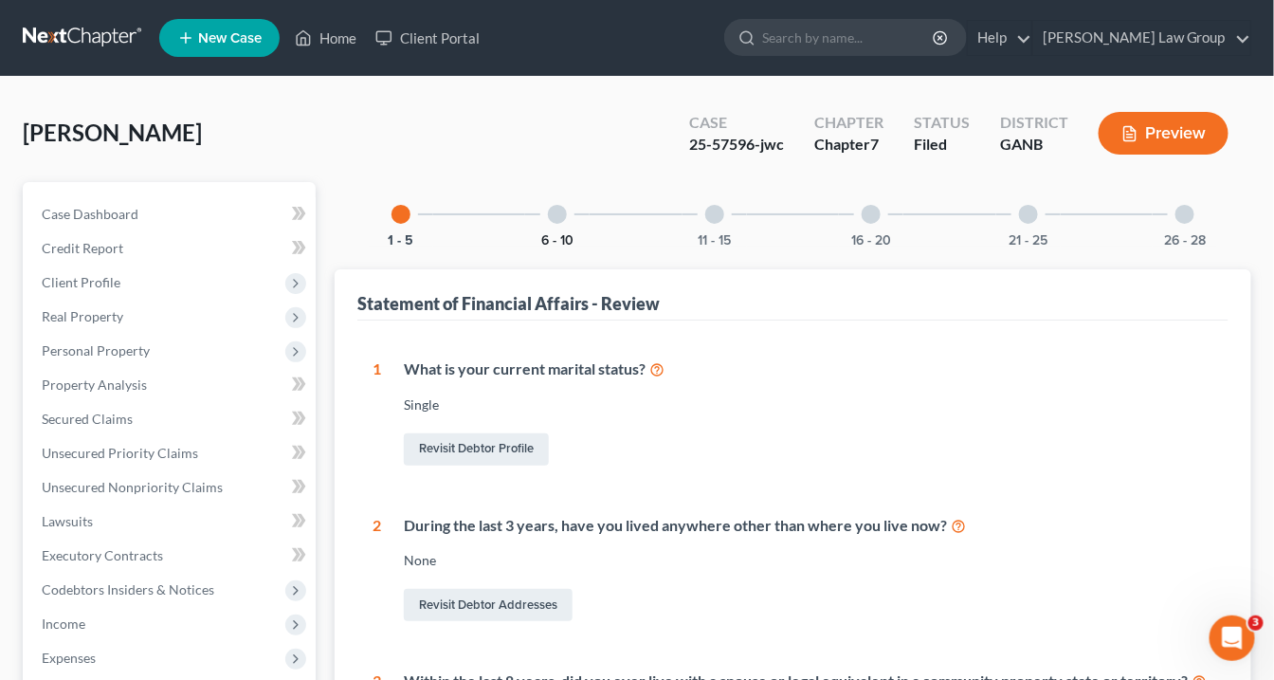
click at [559, 237] on button "6 - 10" at bounding box center [557, 240] width 32 height 13
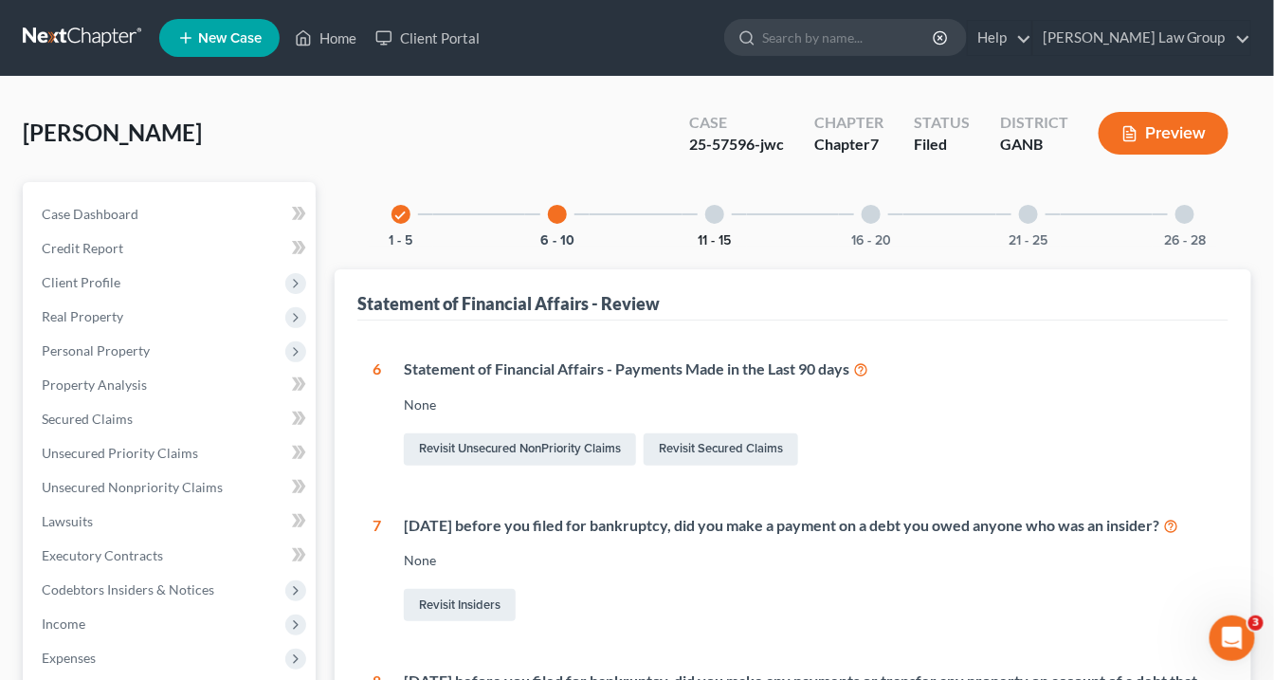
click at [723, 236] on button "11 - 15" at bounding box center [714, 240] width 33 height 13
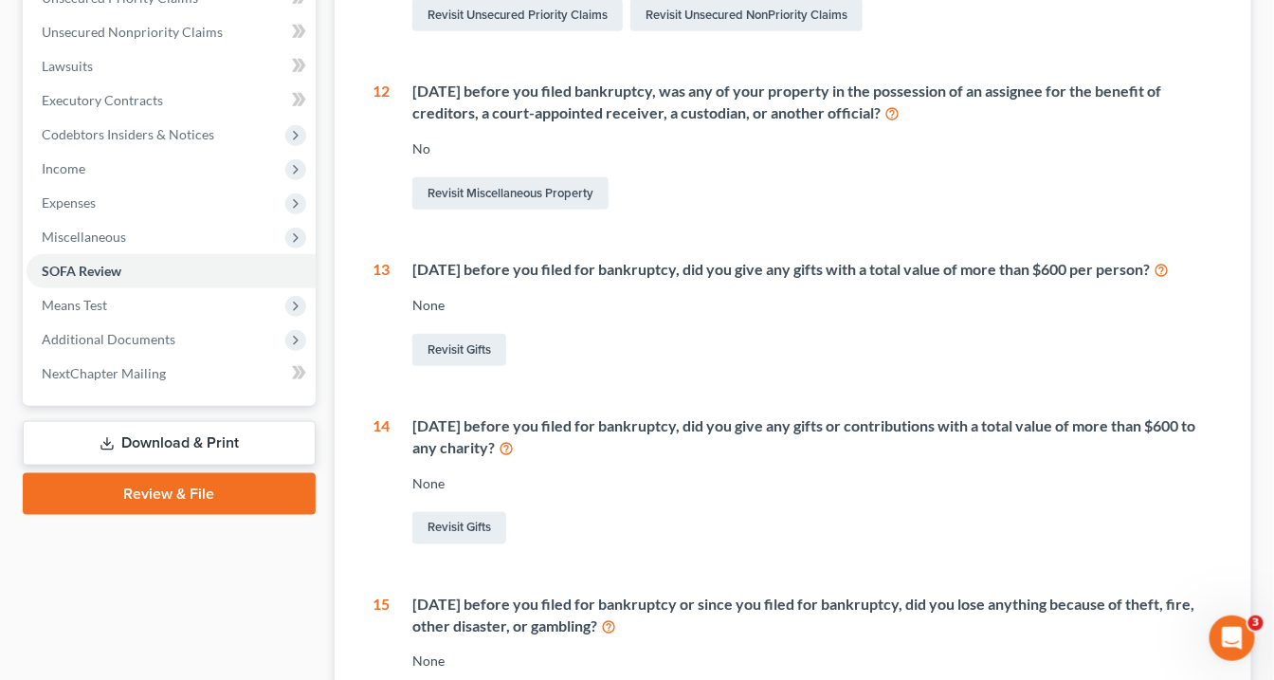
scroll to position [228, 0]
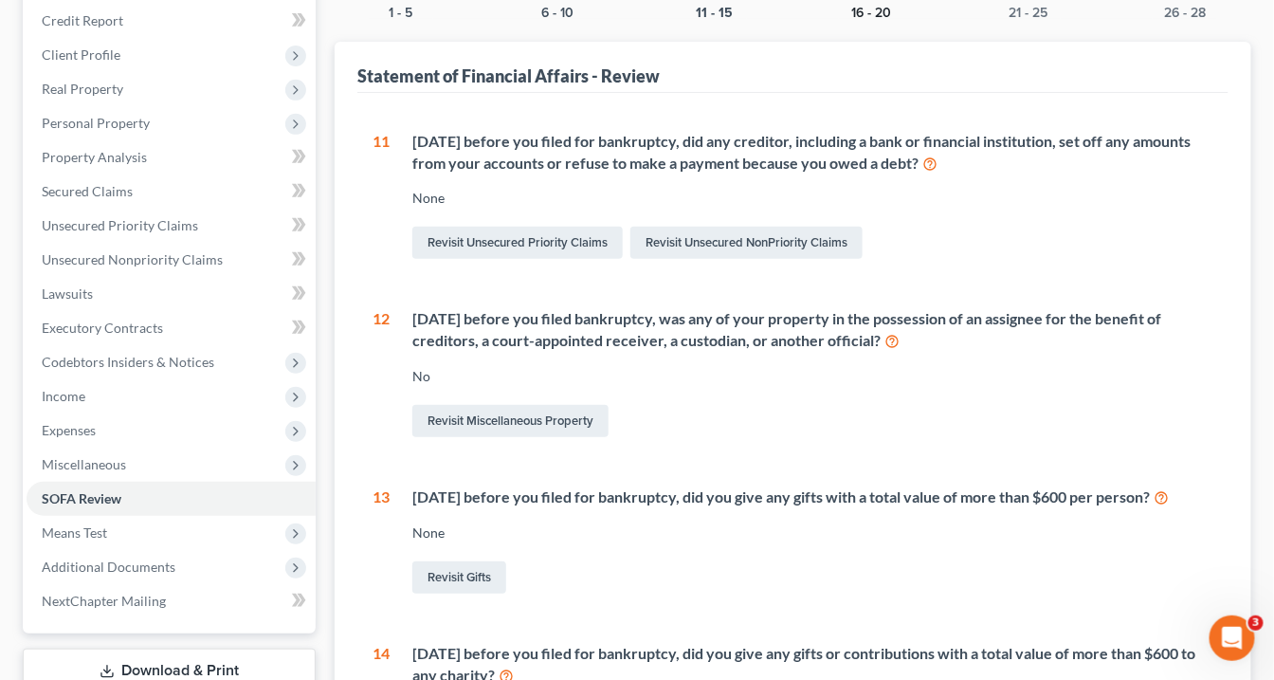
click at [863, 14] on button "16 - 20" at bounding box center [872, 13] width 40 height 13
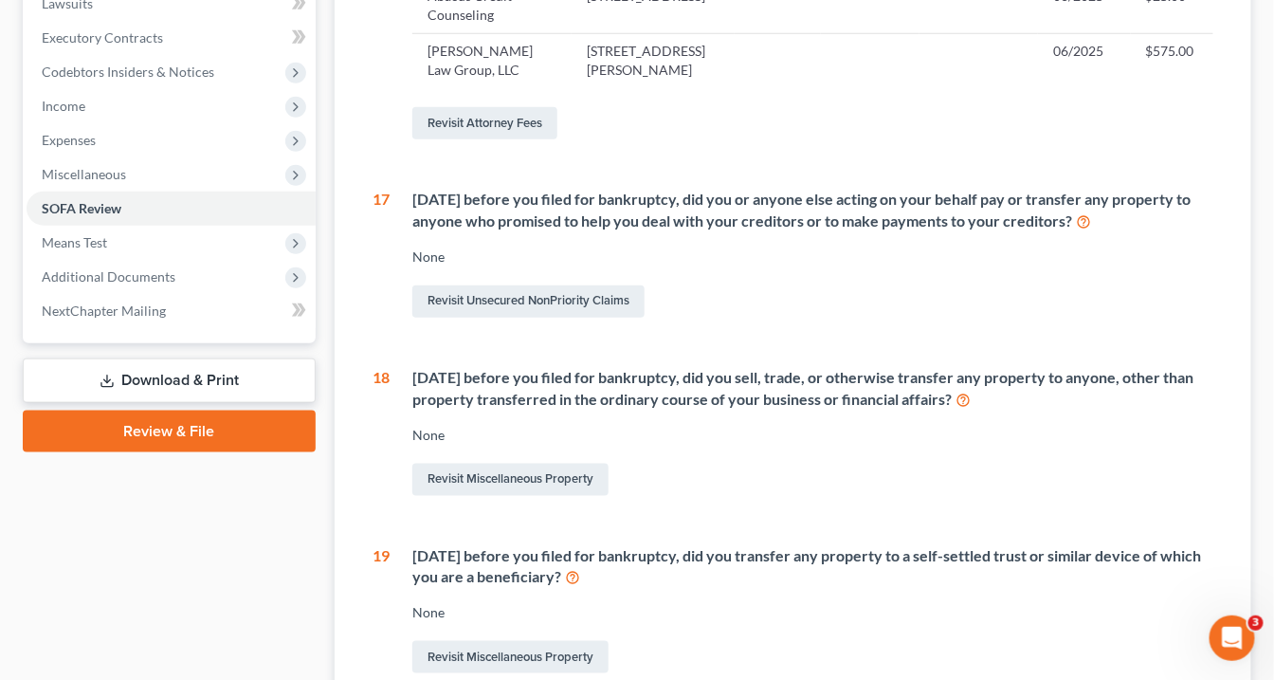
scroll to position [607, 0]
